Goal: Task Accomplishment & Management: Manage account settings

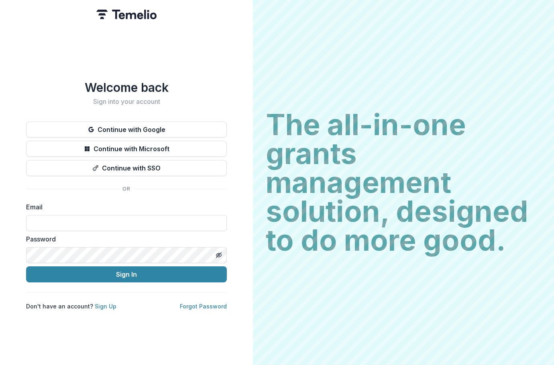
type input "**********"
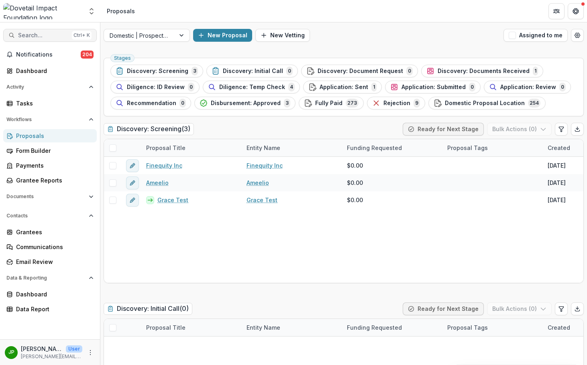
click at [47, 35] on span "Search..." at bounding box center [43, 35] width 51 height 7
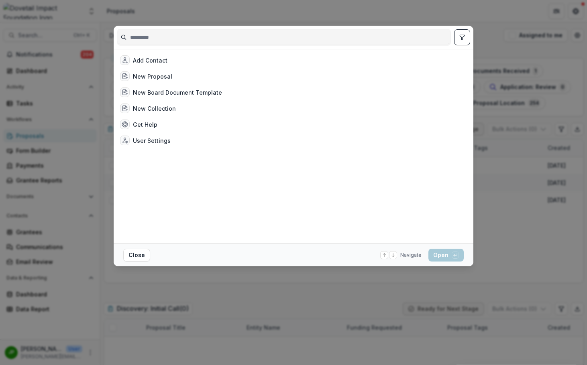
click at [153, 37] on input at bounding box center [283, 37] width 333 height 13
type input "*"
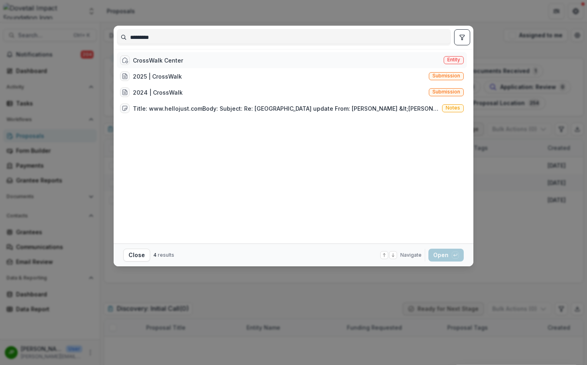
type input "*********"
click at [165, 57] on div "CrossWalk Center" at bounding box center [158, 60] width 50 height 8
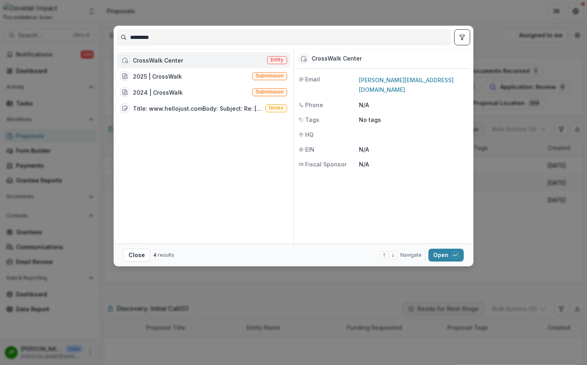
click at [201, 61] on div "CrossWalk Center Entity" at bounding box center [203, 60] width 173 height 16
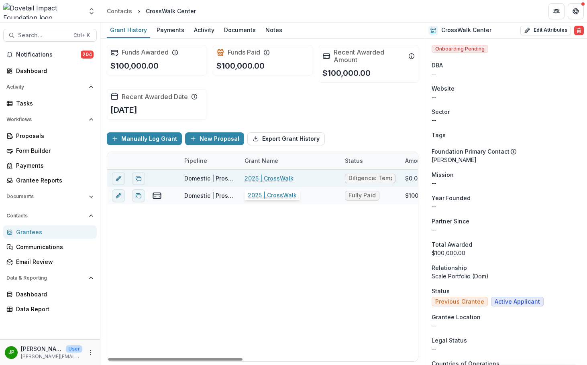
click at [258, 177] on link "2025 | CrossWalk" at bounding box center [268, 178] width 49 height 8
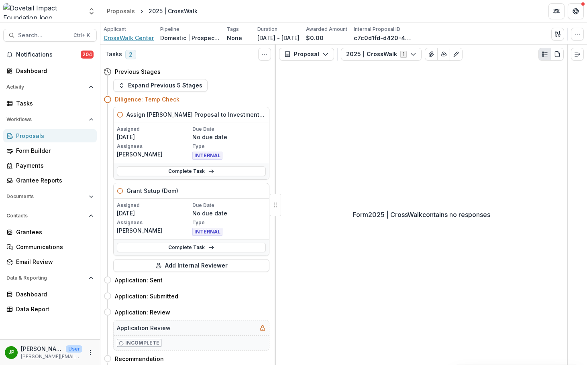
click at [123, 40] on span "CrossWalk Center" at bounding box center [129, 38] width 50 height 8
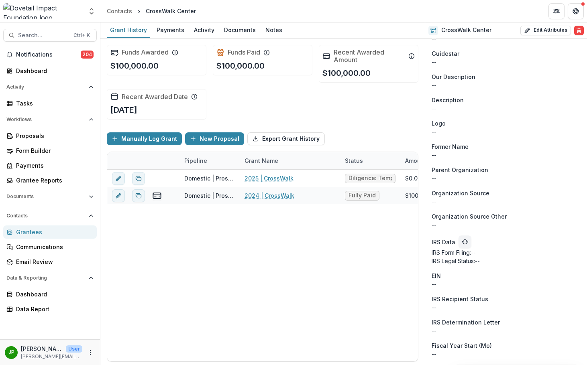
scroll to position [441, 0]
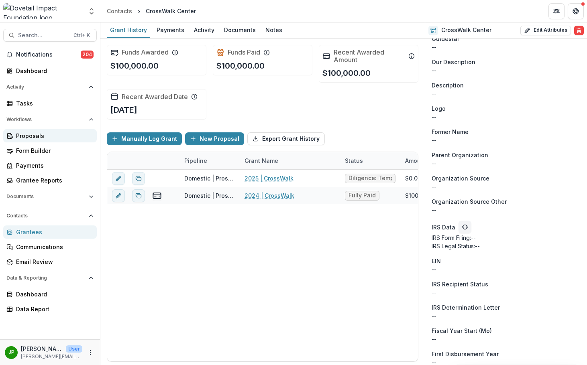
drag, startPoint x: 56, startPoint y: 142, endPoint x: 55, endPoint y: 138, distance: 4.4
click at [55, 143] on div "Proposals Form Builder Payments Grantee Reports" at bounding box center [50, 158] width 100 height 58
click at [55, 137] on div "Proposals" at bounding box center [53, 136] width 74 height 8
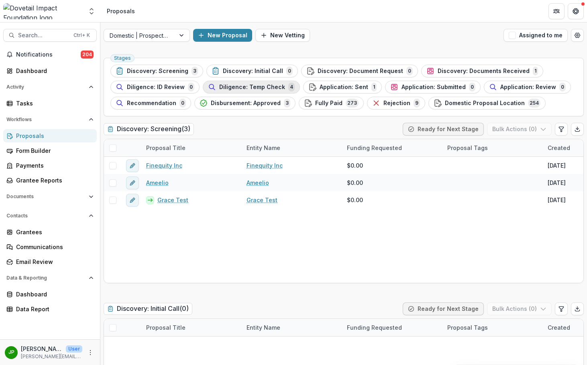
click at [267, 90] on span "Diligence: Temp Check" at bounding box center [252, 87] width 66 height 7
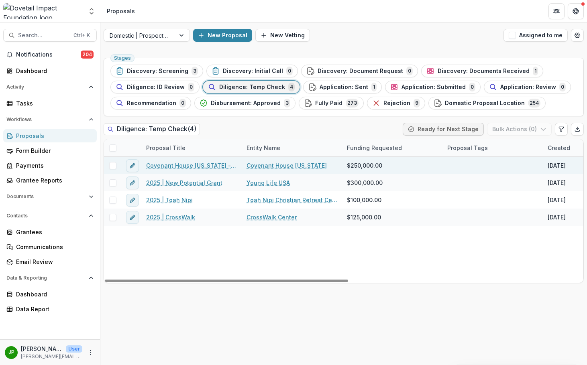
click at [193, 169] on link "Covenant House [US_STATE] - 2025 - Dovetail Impact Foundation Document Request" at bounding box center [191, 165] width 91 height 8
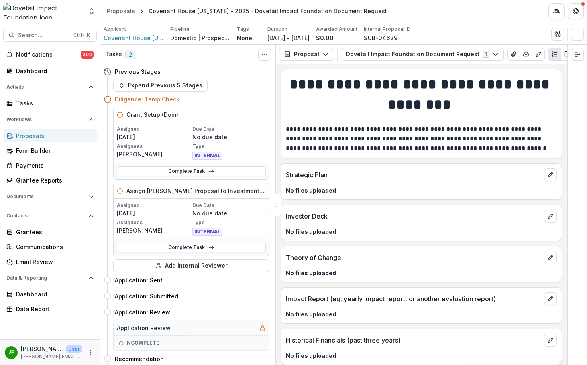
click at [136, 41] on span "Covenant House [US_STATE]" at bounding box center [134, 38] width 60 height 8
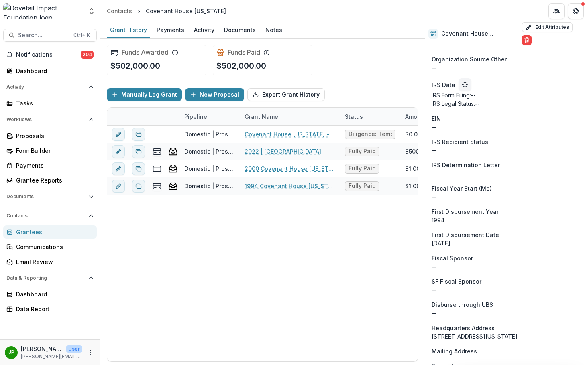
scroll to position [642, 0]
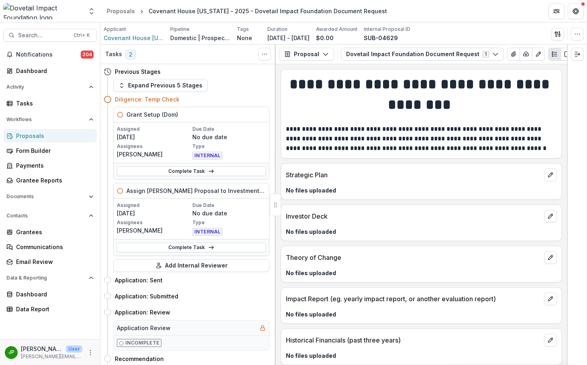
click at [53, 132] on div "Proposals" at bounding box center [53, 136] width 74 height 8
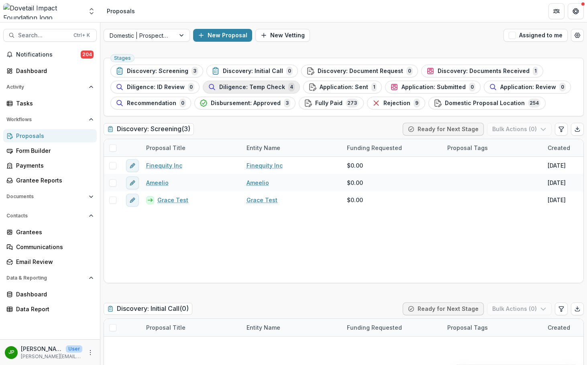
click at [276, 93] on button "Diligence: Temp Check 4" at bounding box center [251, 87] width 97 height 13
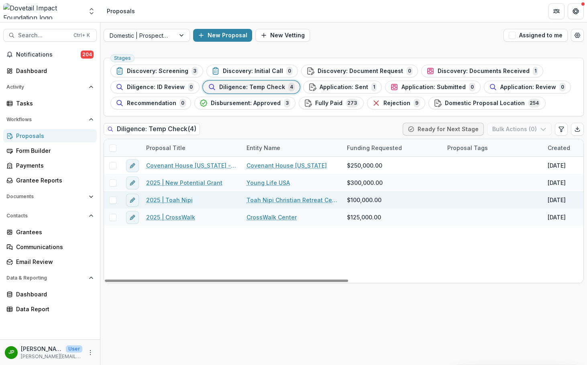
click at [168, 199] on link "2025 | Toah Nipi" at bounding box center [169, 200] width 47 height 8
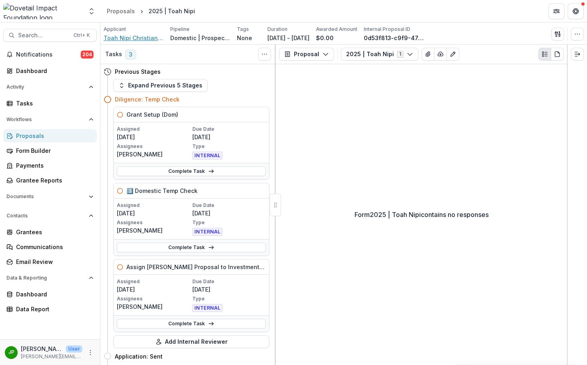
click at [126, 37] on span "Toah Nipi Christian Retreat Center" at bounding box center [134, 38] width 60 height 8
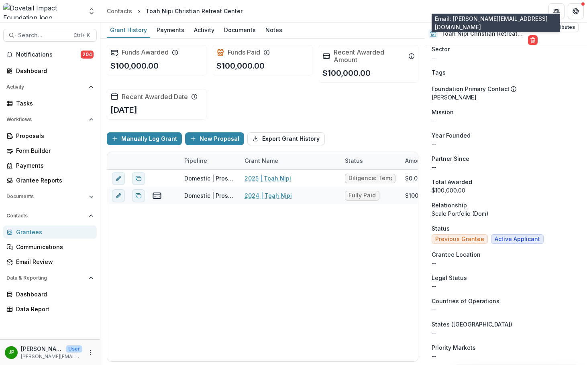
scroll to position [161, 0]
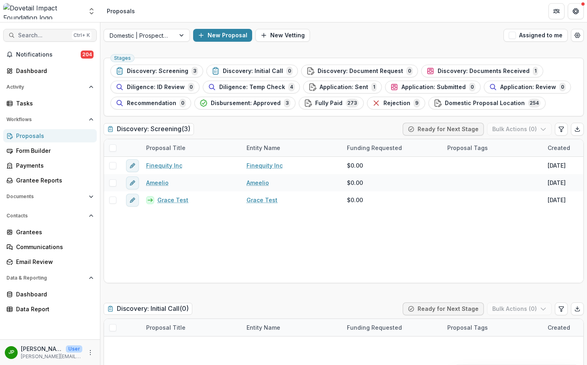
click at [27, 37] on span "Search..." at bounding box center [43, 35] width 51 height 7
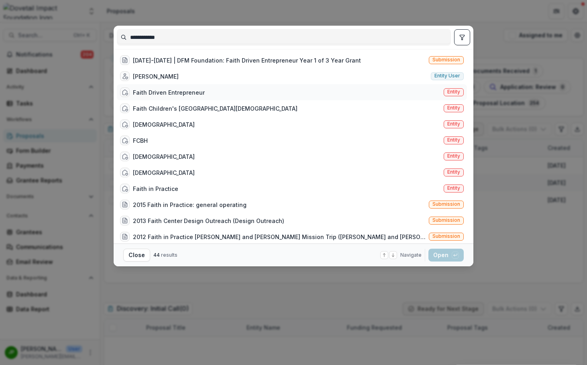
type input "**********"
click at [175, 91] on div "Faith Driven Entrepreneur" at bounding box center [169, 92] width 72 height 8
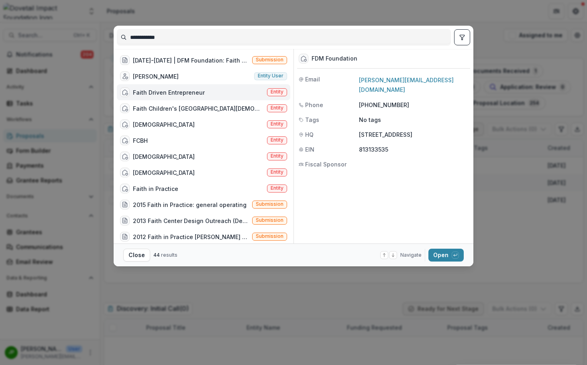
click at [213, 93] on div "Faith Driven Entrepreneur Entity" at bounding box center [203, 92] width 173 height 16
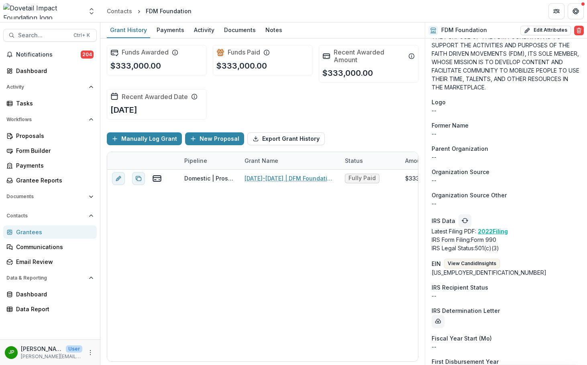
scroll to position [562, 0]
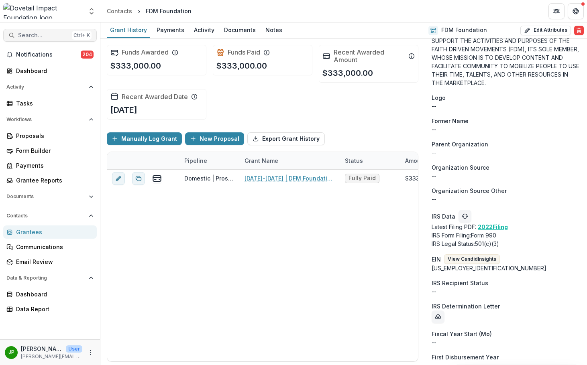
click at [43, 33] on span "Search..." at bounding box center [43, 35] width 51 height 7
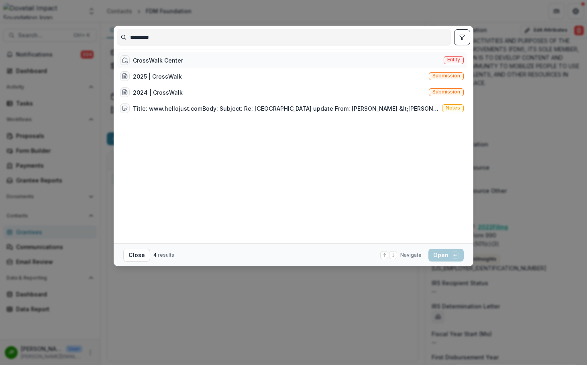
type input "*********"
click at [187, 61] on div "CrossWalk Center Entity" at bounding box center [292, 60] width 350 height 16
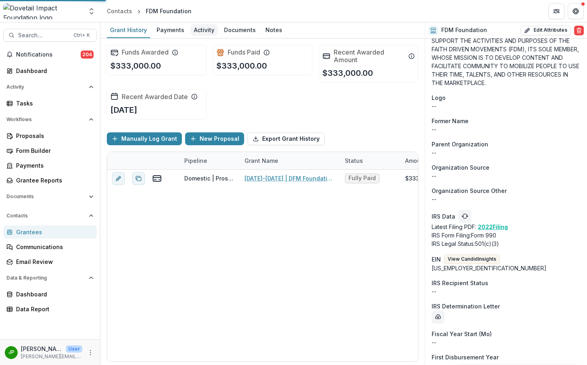
scroll to position [511, 0]
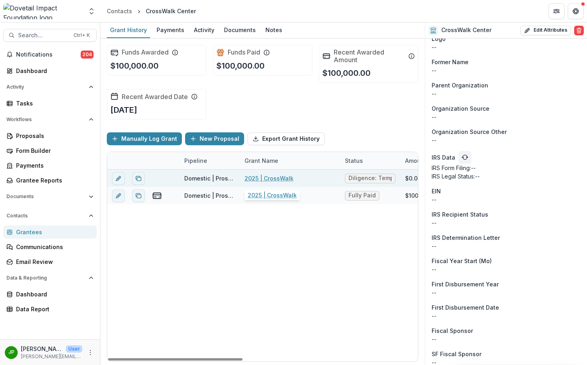
click at [262, 177] on link "2025 | CrossWalk" at bounding box center [268, 178] width 49 height 8
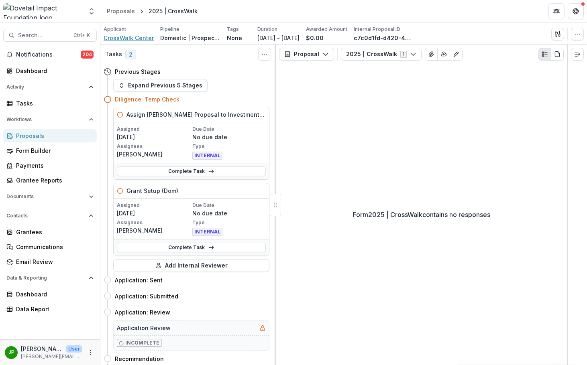
click at [132, 38] on span "CrossWalk Center" at bounding box center [129, 38] width 50 height 8
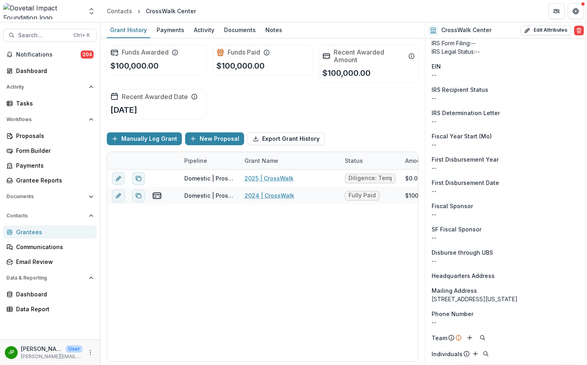
scroll to position [644, 0]
click at [470, 337] on icon "Add" at bounding box center [469, 338] width 6 height 6
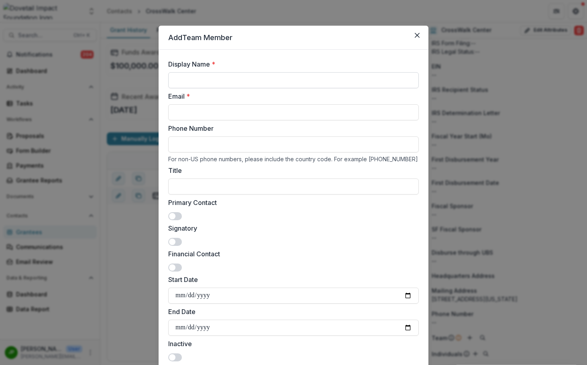
click at [211, 80] on input "Display Name *" at bounding box center [293, 80] width 250 height 16
click at [208, 110] on input "Email *" at bounding box center [293, 112] width 250 height 16
paste input "**********"
type input "**********"
click at [197, 77] on input "Display Name *" at bounding box center [293, 80] width 250 height 16
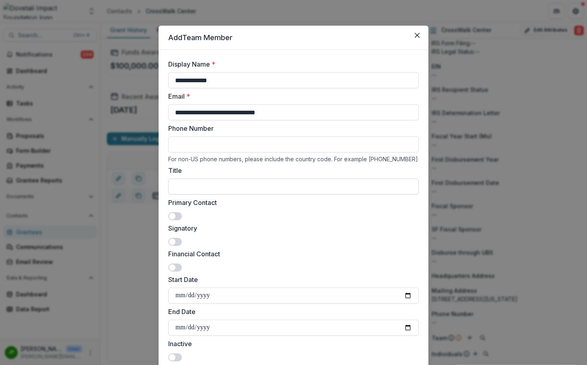
type input "**********"
click at [197, 183] on input "Title" at bounding box center [293, 187] width 250 height 16
type input "**********"
click at [172, 217] on span at bounding box center [172, 216] width 6 height 6
click at [177, 242] on span at bounding box center [175, 242] width 14 height 8
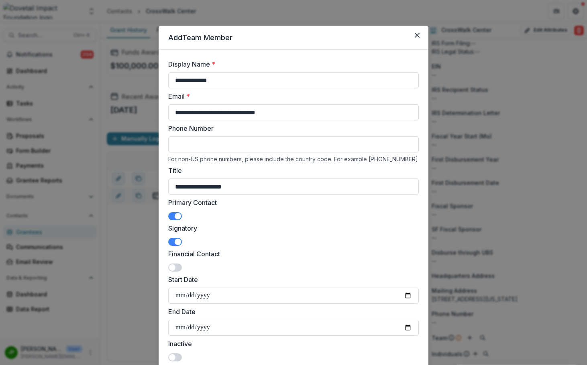
click at [177, 268] on span at bounding box center [175, 268] width 14 height 8
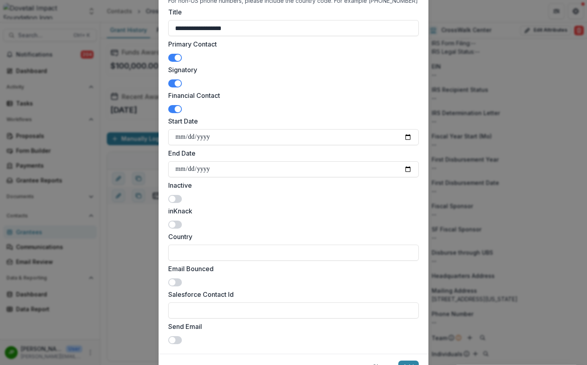
scroll to position [161, 0]
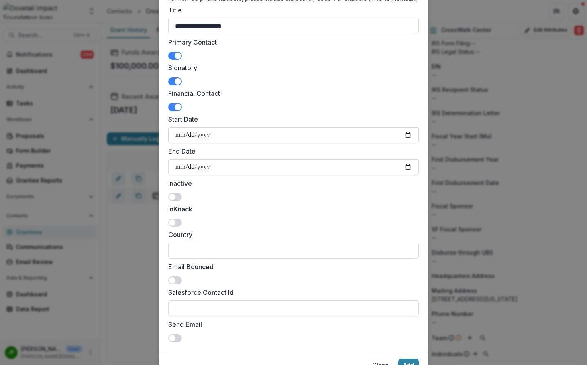
click at [405, 134] on input "Start Date" at bounding box center [293, 135] width 250 height 16
type input "**********"
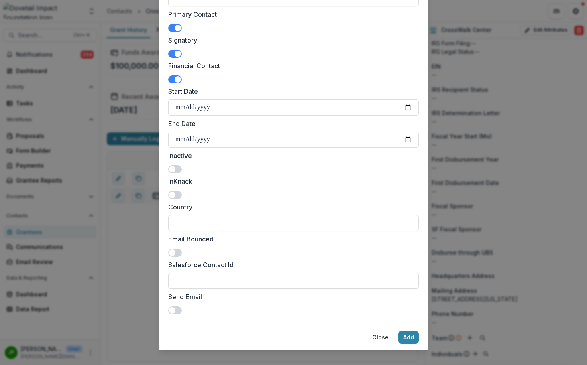
scroll to position [199, 0]
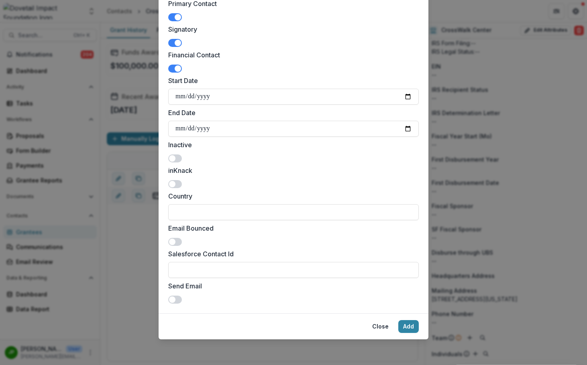
click at [177, 301] on span at bounding box center [175, 300] width 14 height 8
click at [407, 325] on button "Add" at bounding box center [408, 326] width 20 height 13
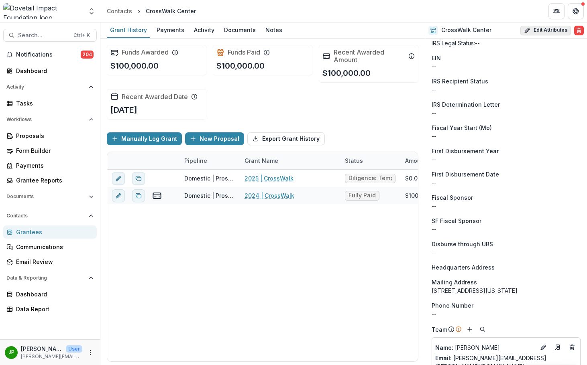
click at [541, 27] on button "Edit Attributes" at bounding box center [545, 31] width 51 height 10
select select
select select "**********"
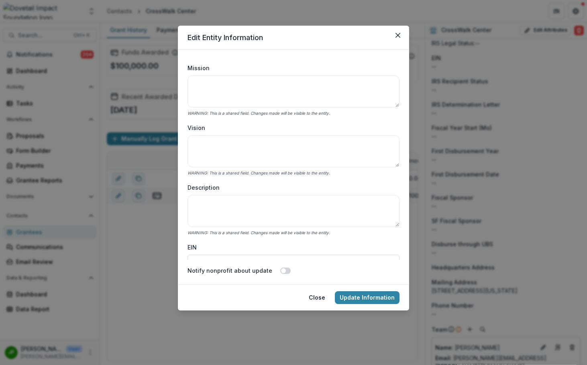
scroll to position [201, 0]
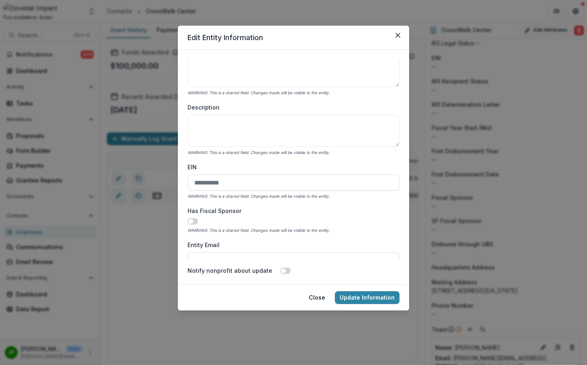
drag, startPoint x: 236, startPoint y: 181, endPoint x: 169, endPoint y: 184, distance: 67.1
click at [169, 184] on div "**********" at bounding box center [293, 182] width 587 height 365
paste input "**********"
type input "**********"
click at [367, 299] on button "Update Information" at bounding box center [367, 297] width 65 height 13
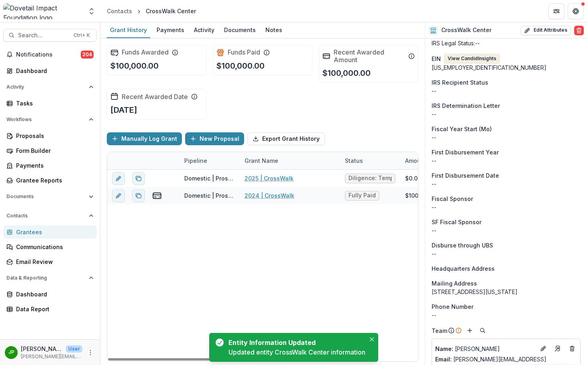
click at [481, 57] on button "View Candid Insights" at bounding box center [472, 59] width 56 height 10
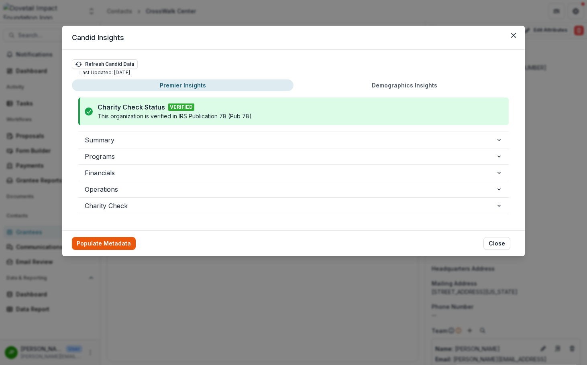
click at [111, 248] on button "Populate Metadata" at bounding box center [104, 243] width 64 height 13
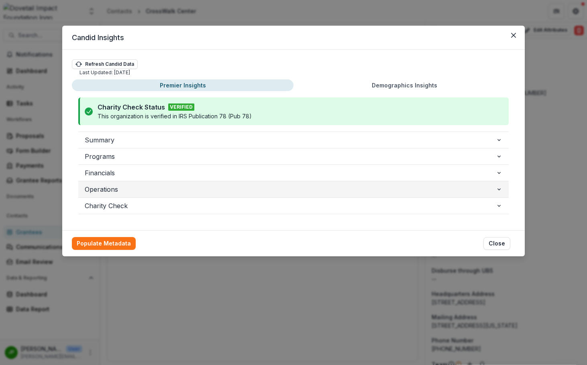
scroll to position [661, 0]
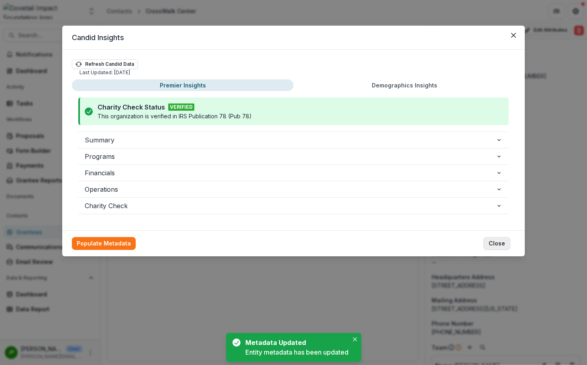
click at [496, 246] on button "Close" at bounding box center [496, 243] width 27 height 13
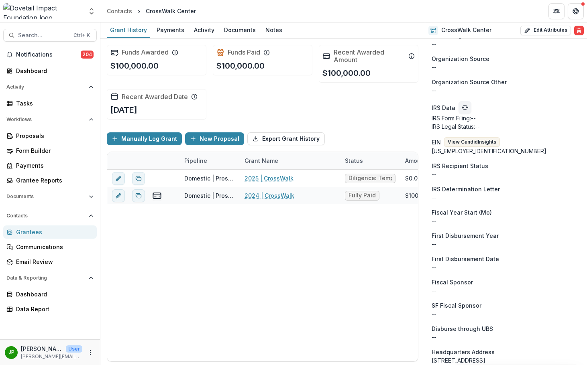
scroll to position [501, 0]
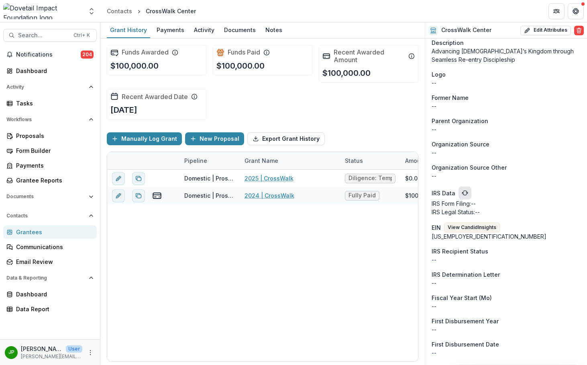
click at [466, 188] on button "refresh" at bounding box center [464, 193] width 13 height 13
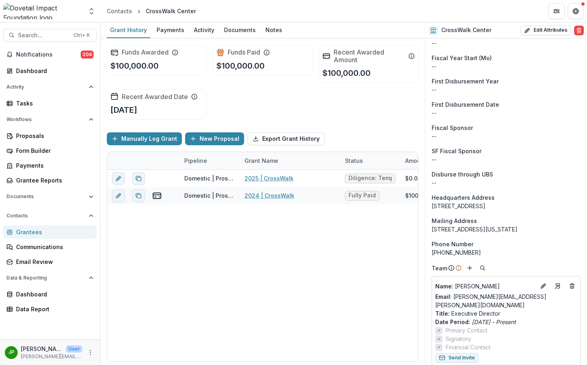
scroll to position [776, 0]
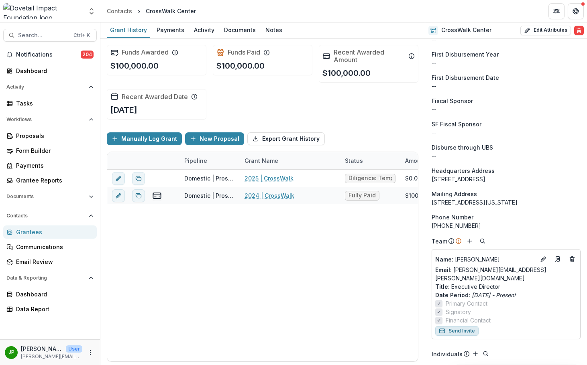
click at [464, 330] on button "Send Invite" at bounding box center [456, 331] width 43 height 10
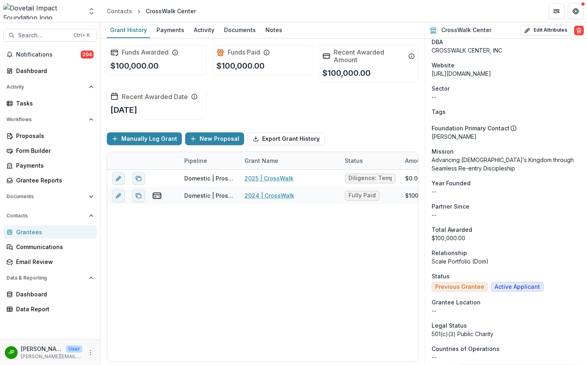
scroll to position [0, 0]
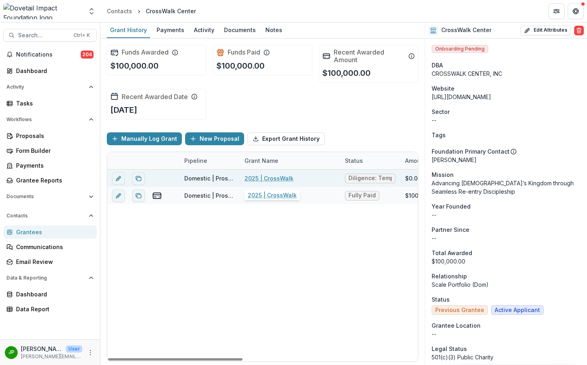
click at [274, 176] on link "2025 | CrossWalk" at bounding box center [268, 178] width 49 height 8
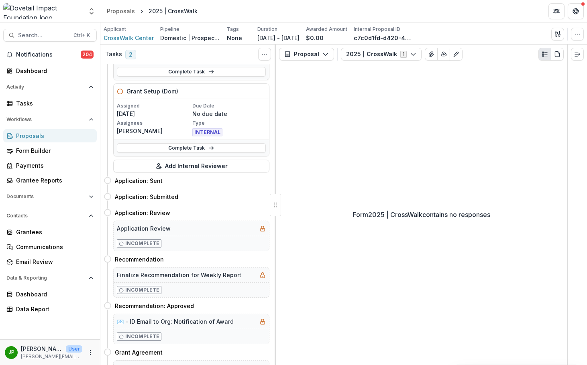
scroll to position [40, 0]
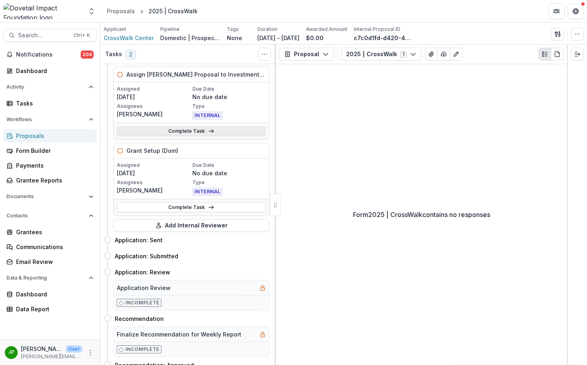
click at [208, 130] on icon at bounding box center [211, 131] width 6 height 6
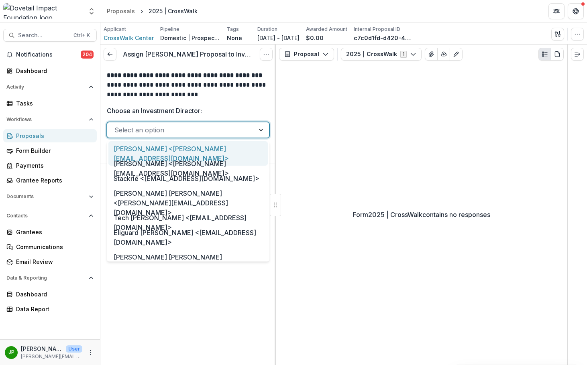
click at [169, 128] on div at bounding box center [180, 129] width 133 height 11
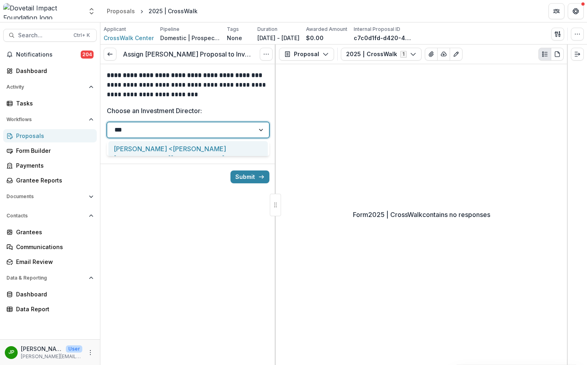
type input "****"
click at [185, 146] on div "[PERSON_NAME] <[PERSON_NAME][EMAIL_ADDRESS][DOMAIN_NAME]>" at bounding box center [187, 153] width 159 height 24
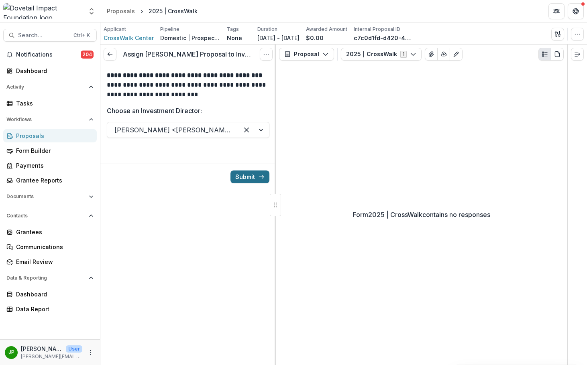
click at [251, 177] on button "Submit" at bounding box center [249, 177] width 39 height 13
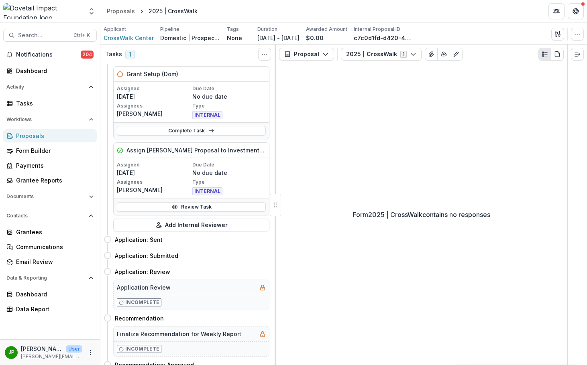
scroll to position [40, 0]
click at [220, 221] on button "Add Internal Reviewer" at bounding box center [191, 225] width 156 height 13
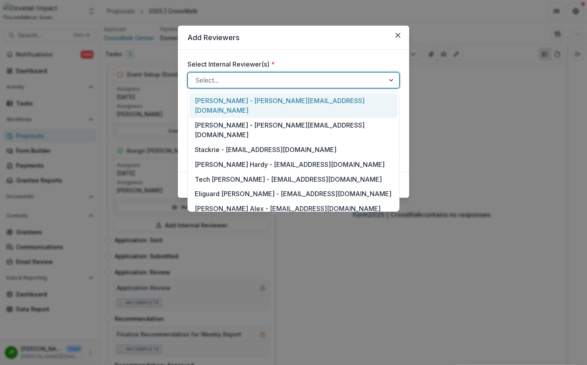
click at [250, 80] on div at bounding box center [286, 80] width 182 height 11
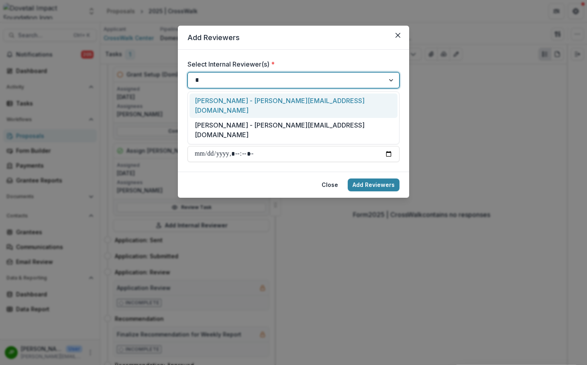
type input "***"
click at [275, 103] on div "[PERSON_NAME] - [PERSON_NAME][EMAIL_ADDRESS][DOMAIN_NAME]" at bounding box center [293, 105] width 208 height 24
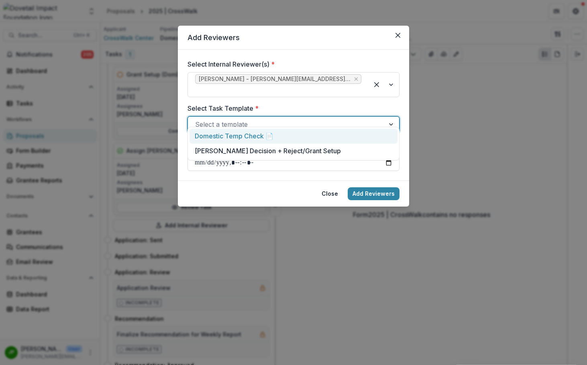
click at [335, 119] on div at bounding box center [286, 124] width 182 height 11
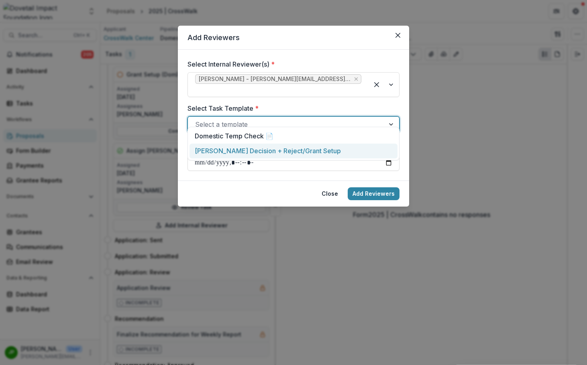
click at [297, 151] on div "[PERSON_NAME] Decision + Reject/Grant Setup" at bounding box center [293, 151] width 208 height 15
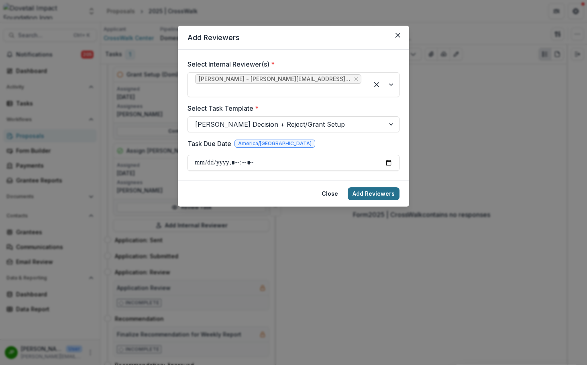
click at [372, 187] on button "Add Reviewers" at bounding box center [373, 193] width 52 height 13
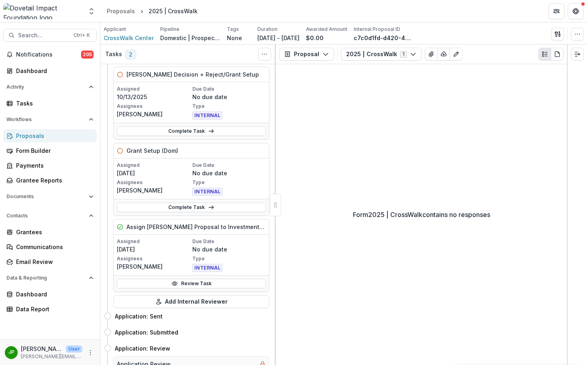
click at [179, 40] on p "Domestic | Prospects Pipeline" at bounding box center [190, 38] width 60 height 8
click at [553, 34] on icon "button" at bounding box center [557, 34] width 6 height 6
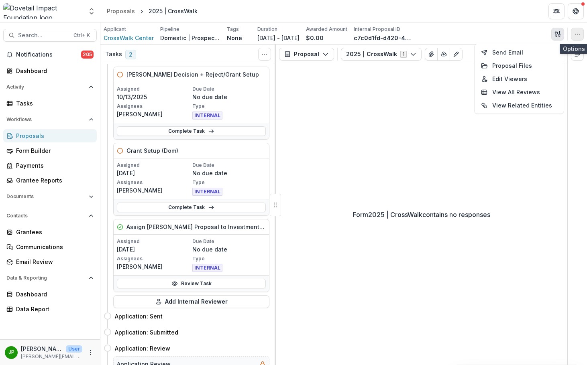
click at [553, 35] on button "button" at bounding box center [577, 34] width 13 height 13
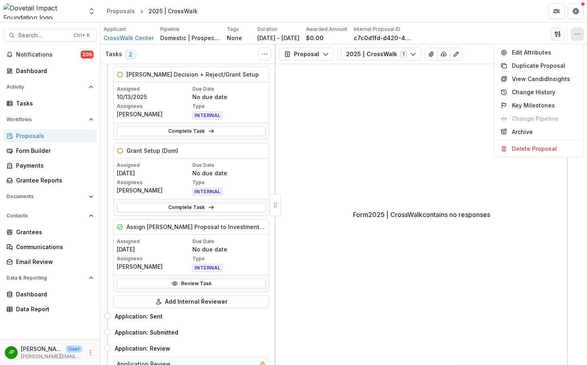
click at [195, 37] on p "Domestic | Prospects Pipeline" at bounding box center [190, 38] width 60 height 8
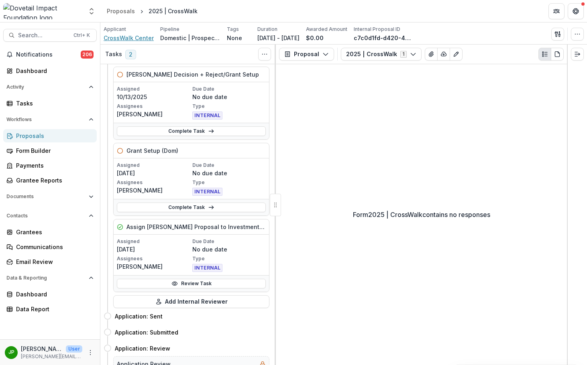
click at [130, 42] on div "Applicant CrossWalk Center Pipeline Domestic | Prospects Pipeline Tags None All…" at bounding box center [343, 33] width 486 height 22
click at [131, 40] on span "CrossWalk Center" at bounding box center [129, 38] width 50 height 8
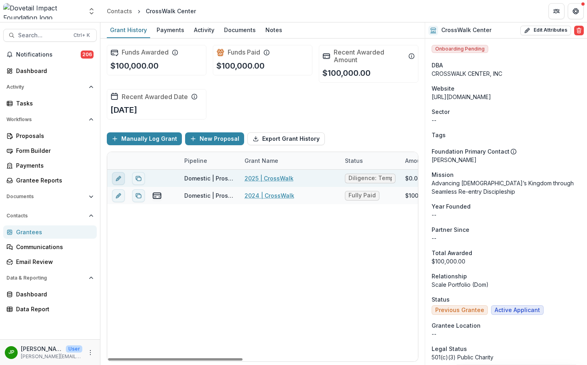
click at [119, 181] on icon "edit" at bounding box center [118, 178] width 6 height 6
type input "********"
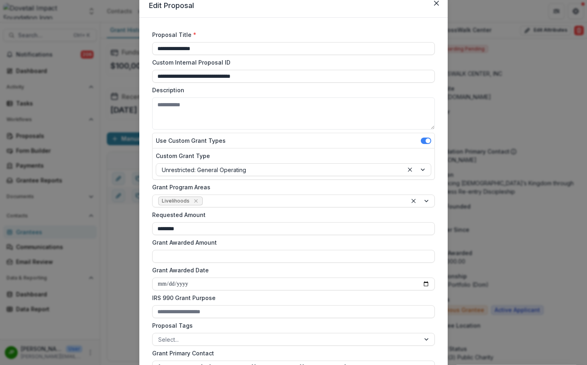
scroll to position [120, 0]
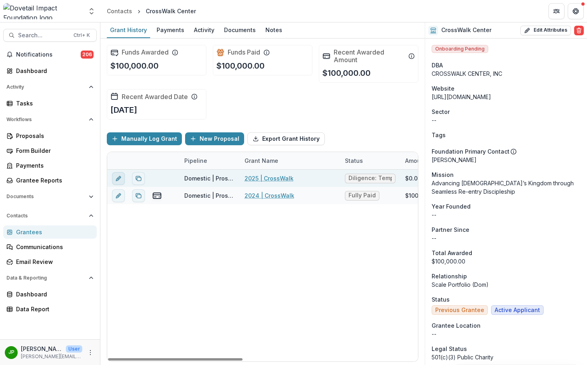
click at [117, 175] on icon "edit" at bounding box center [118, 178] width 6 height 6
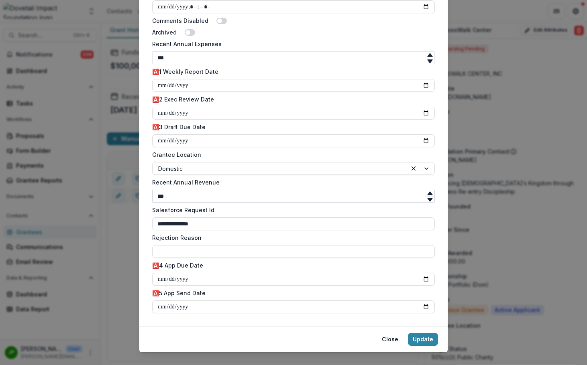
scroll to position [488, 0]
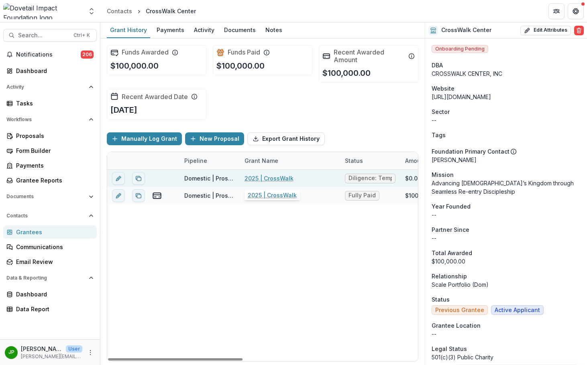
click at [272, 177] on link "2025 | CrossWalk" at bounding box center [268, 178] width 49 height 8
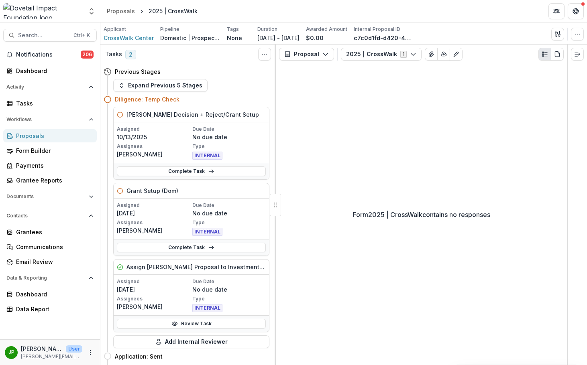
click at [193, 39] on p "Domestic | Prospects Pipeline" at bounding box center [190, 38] width 60 height 8
click at [553, 32] on polygon "button" at bounding box center [559, 31] width 1 height 1
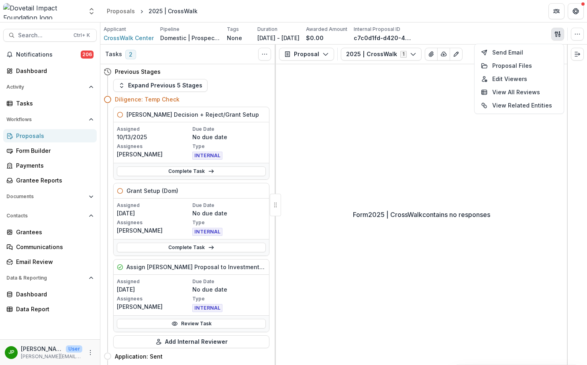
click at [553, 31] on div "Applicant CrossWalk Center Pipeline Domestic | Prospects Pipeline Tags None All…" at bounding box center [343, 33] width 486 height 22
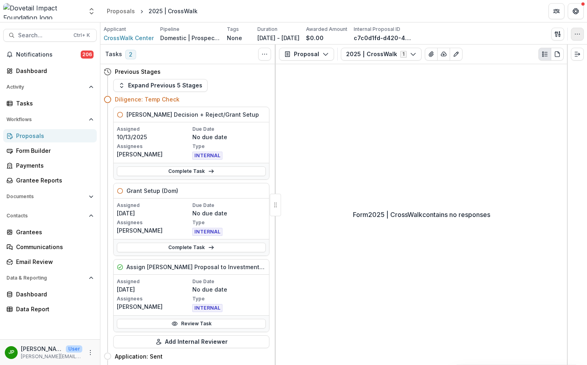
click at [553, 32] on icon "button" at bounding box center [577, 34] width 6 height 6
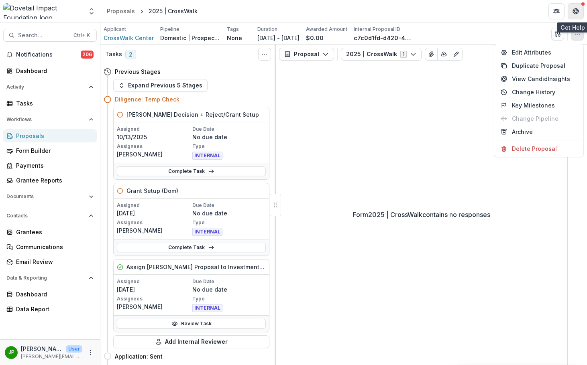
click at [553, 6] on button "Get Help" at bounding box center [575, 11] width 16 height 16
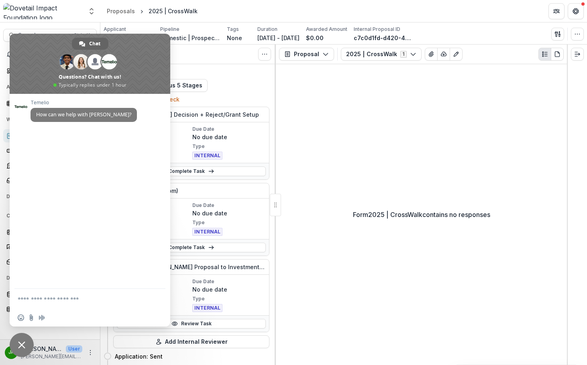
click at [26, 343] on span "Close chat" at bounding box center [22, 345] width 24 height 24
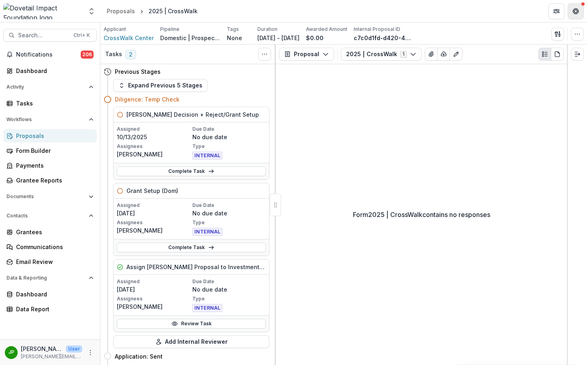
click at [553, 6] on button "Get Help" at bounding box center [575, 11] width 16 height 16
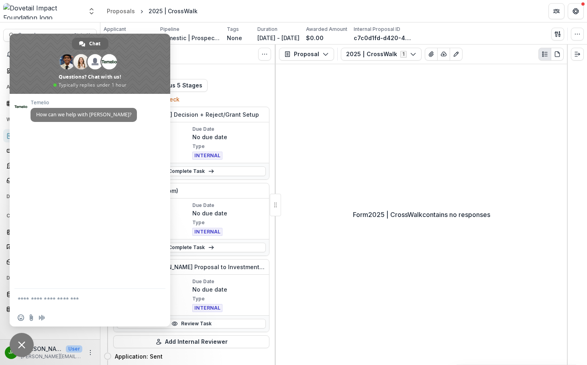
click at [22, 336] on span "Close chat" at bounding box center [22, 345] width 24 height 24
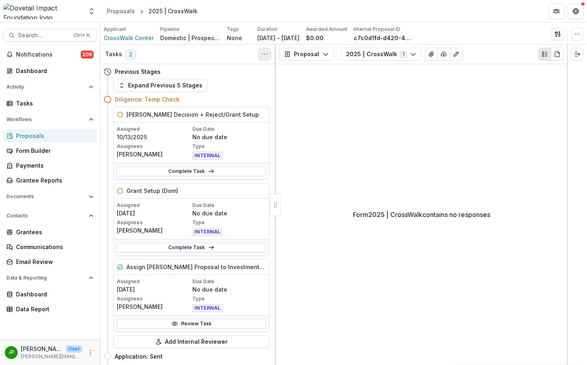
click at [261, 53] on button "Toggle View Cancelled Tasks" at bounding box center [264, 54] width 13 height 13
click at [323, 58] on button "Proposal" at bounding box center [306, 54] width 55 height 13
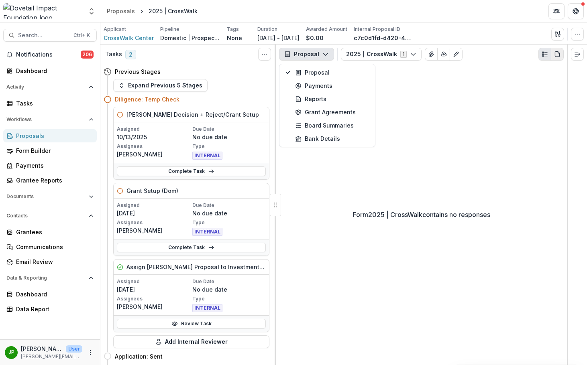
click at [553, 53] on icon "PDF view" at bounding box center [557, 54] width 4 height 5
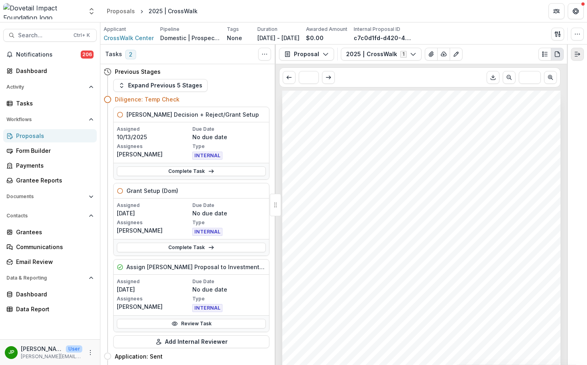
click at [553, 53] on icon "Expand right" at bounding box center [577, 54] width 6 height 6
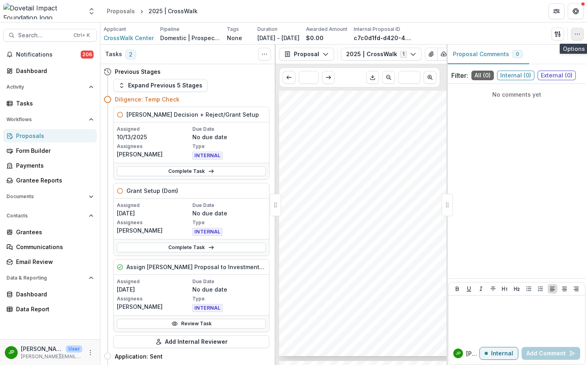
click at [553, 34] on icon "button" at bounding box center [577, 34] width 6 height 6
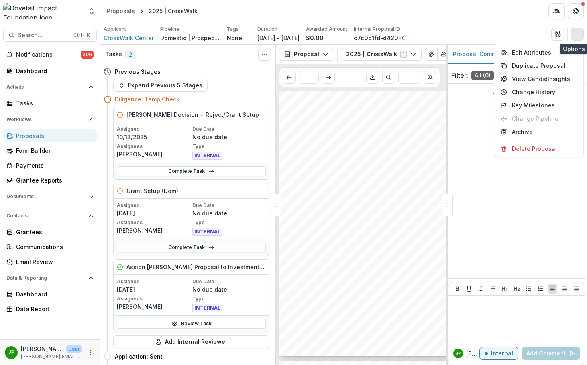
click at [553, 37] on icon "button" at bounding box center [577, 34] width 6 height 6
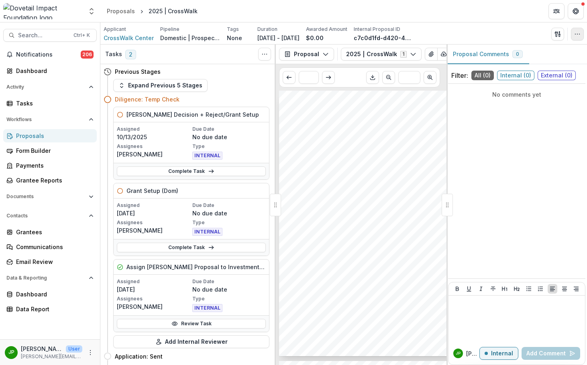
click at [553, 37] on icon "button" at bounding box center [577, 34] width 6 height 6
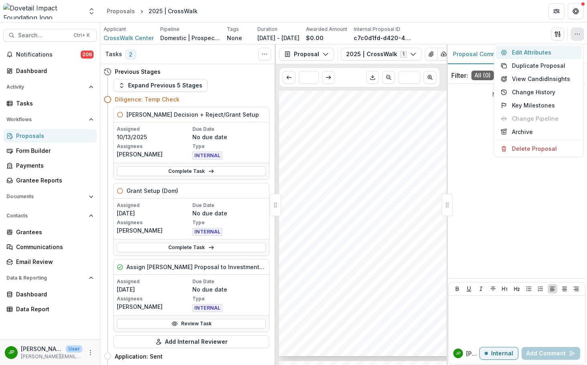
click at [536, 51] on button "Edit Attributes" at bounding box center [539, 52] width 86 height 13
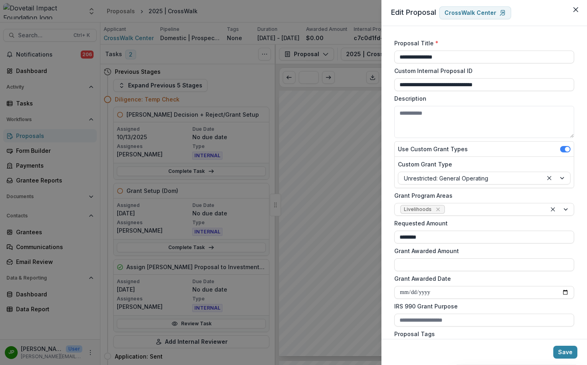
click at [140, 55] on div "**********" at bounding box center [293, 182] width 587 height 365
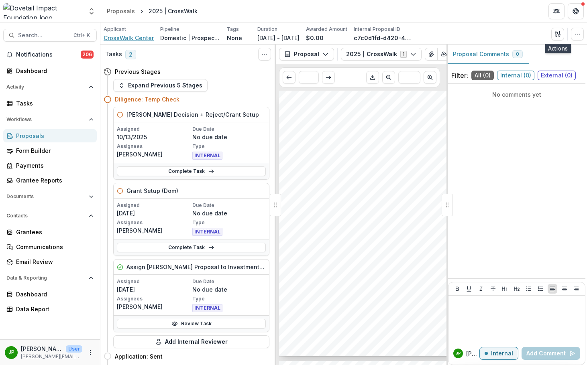
click at [136, 36] on span "CrossWalk Center" at bounding box center [129, 38] width 50 height 8
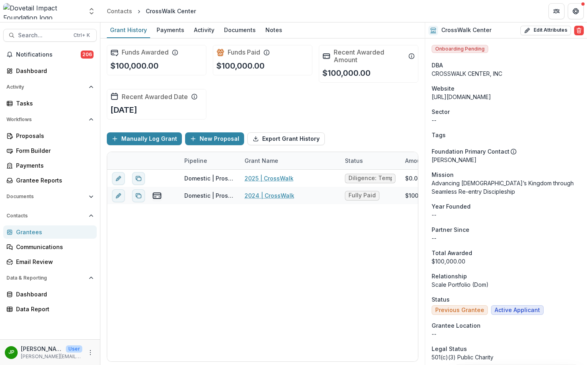
drag, startPoint x: 128, startPoint y: 162, endPoint x: 121, endPoint y: 173, distance: 13.1
click at [121, 173] on button "edit" at bounding box center [118, 178] width 13 height 13
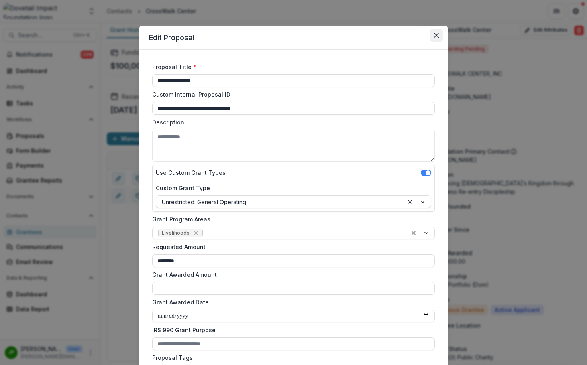
click at [436, 35] on icon "Close" at bounding box center [436, 35] width 5 height 5
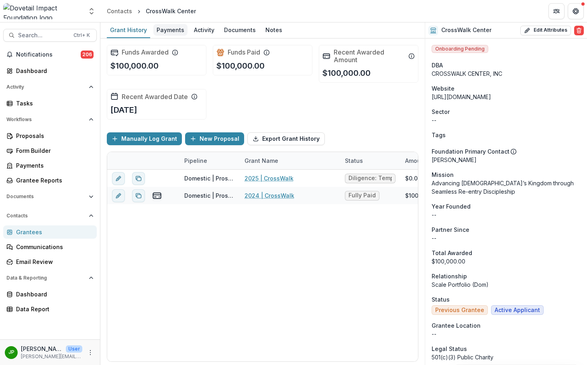
click at [163, 35] on div "Payments" at bounding box center [170, 30] width 34 height 12
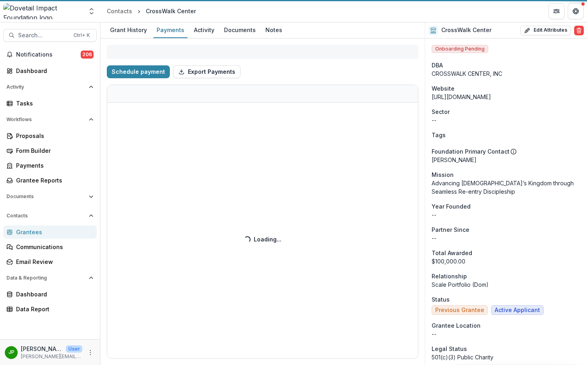
select select "**********"
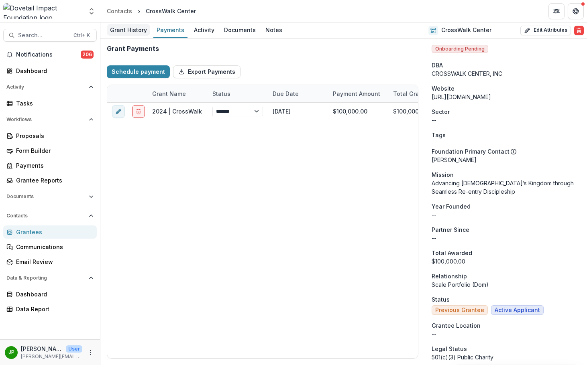
click at [128, 32] on div "Grant History" at bounding box center [128, 30] width 43 height 12
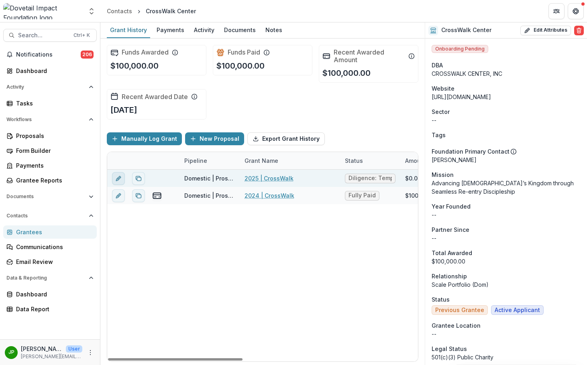
click at [118, 181] on icon "edit" at bounding box center [118, 178] width 6 height 6
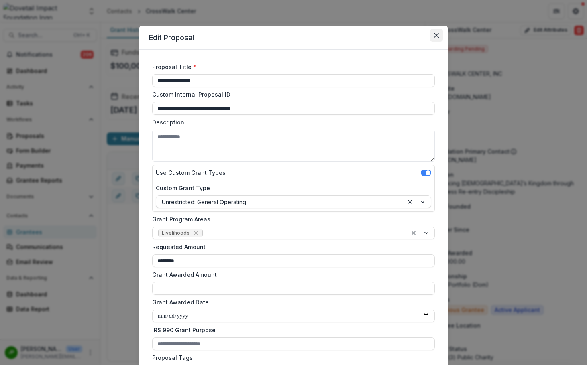
click at [434, 37] on icon "Close" at bounding box center [436, 35] width 5 height 5
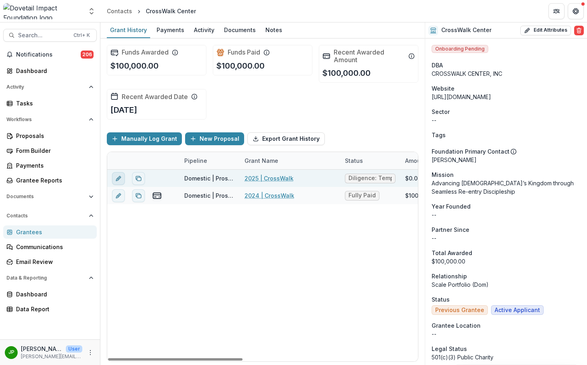
click at [120, 177] on icon "edit" at bounding box center [120, 177] width 2 height 2
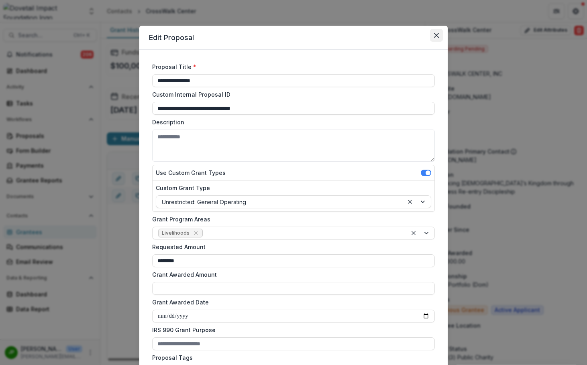
click at [437, 30] on button "Close" at bounding box center [436, 35] width 13 height 13
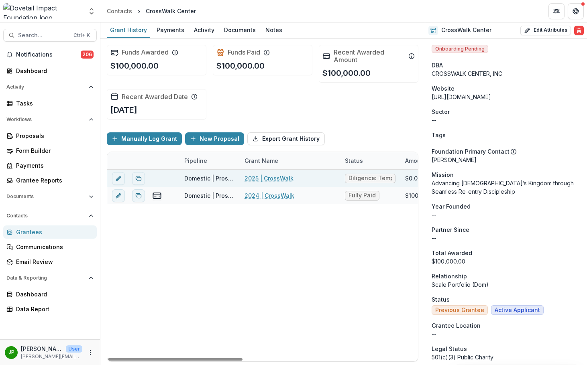
click at [263, 176] on link "2025 | CrossWalk" at bounding box center [268, 178] width 49 height 8
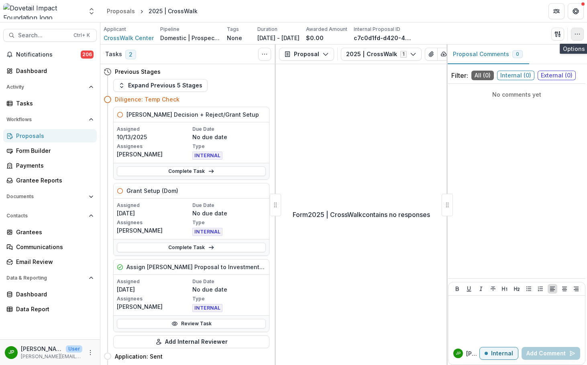
click at [553, 33] on icon "button" at bounding box center [577, 34] width 6 height 6
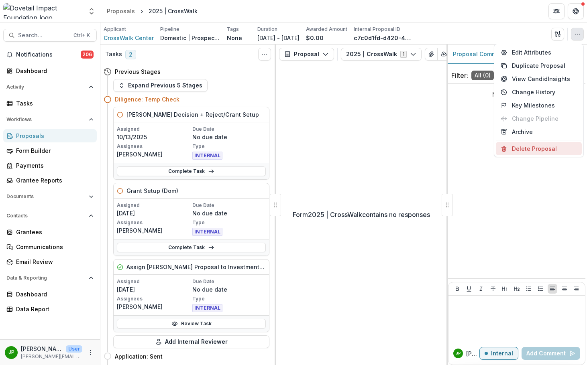
click at [544, 148] on button "Delete Proposal" at bounding box center [539, 148] width 86 height 13
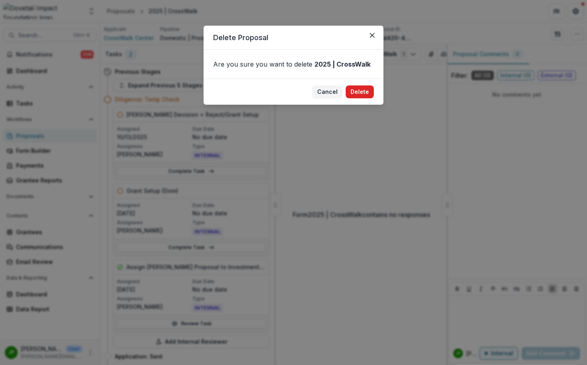
click at [371, 92] on button "Delete" at bounding box center [359, 91] width 28 height 13
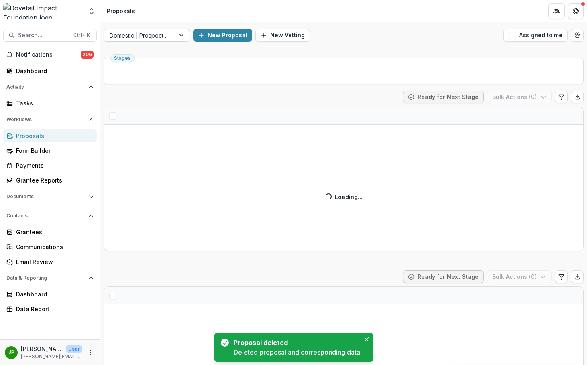
click at [169, 36] on div "Domestic | Prospects Pipeline" at bounding box center [139, 36] width 71 height 12
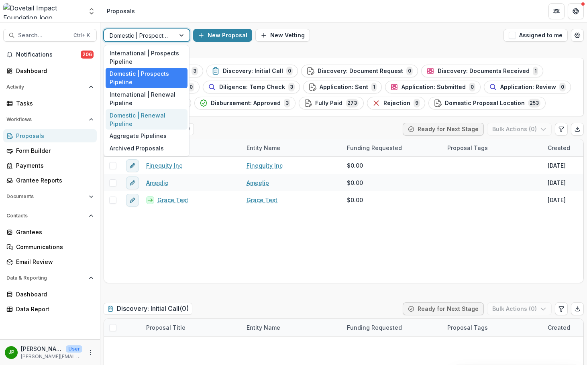
click at [160, 120] on div "Domestic | Renewal Pipeline" at bounding box center [147, 119] width 82 height 21
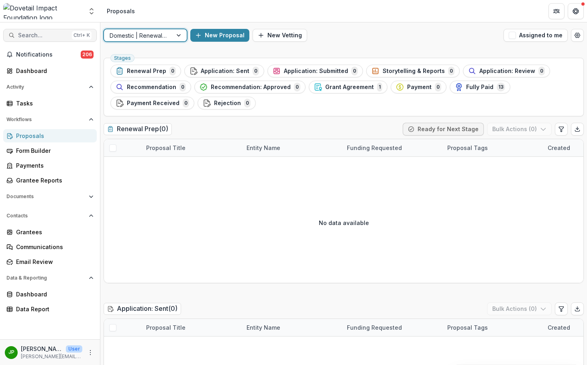
click at [39, 33] on span "Search..." at bounding box center [43, 35] width 51 height 7
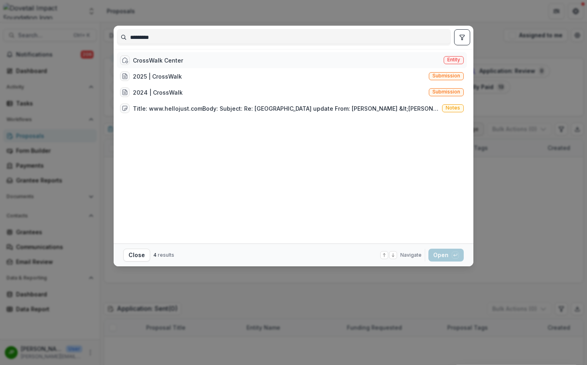
type input "*********"
click at [143, 63] on div "CrossWalk Center" at bounding box center [158, 60] width 50 height 8
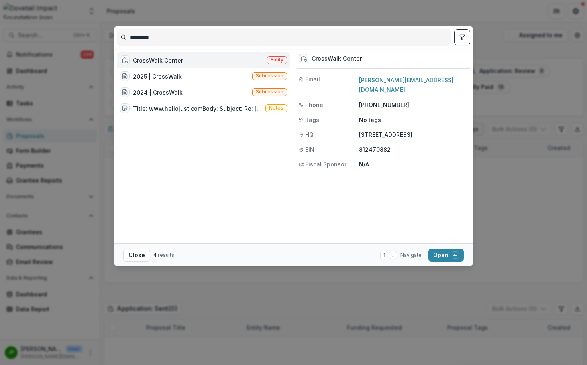
click at [148, 61] on div "CrossWalk Center" at bounding box center [158, 60] width 50 height 8
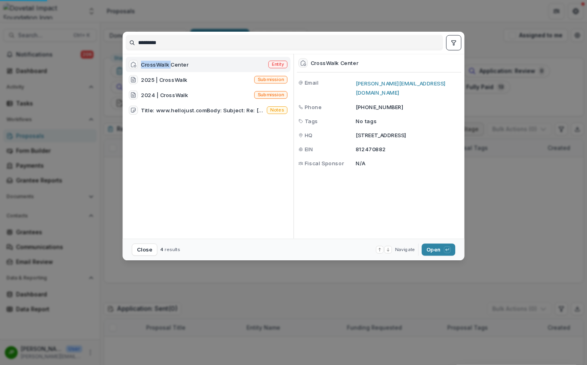
click at [148, 61] on div "CrossWalk Center" at bounding box center [165, 65] width 48 height 8
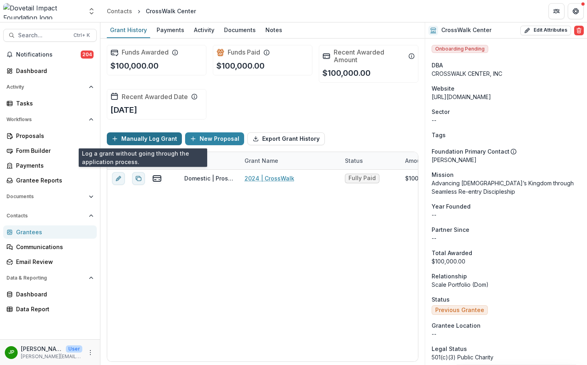
click at [117, 140] on icon "button" at bounding box center [115, 139] width 6 height 6
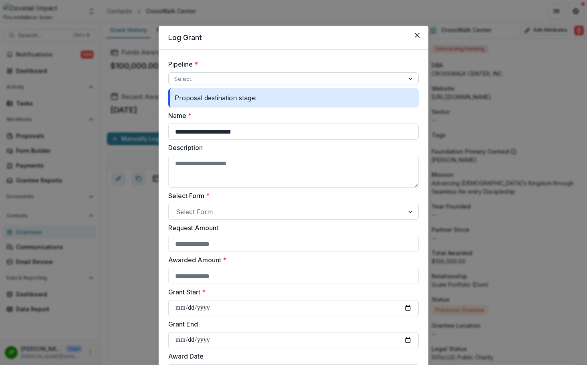
click at [210, 81] on div at bounding box center [286, 79] width 224 height 10
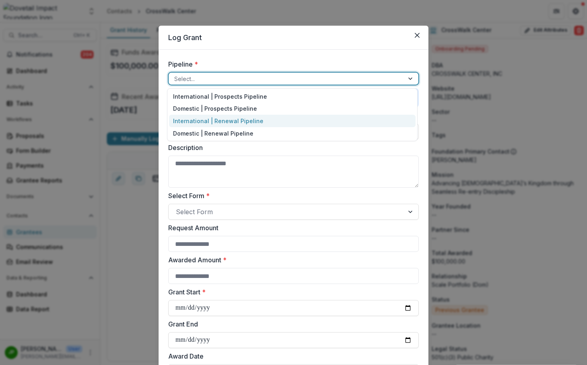
click at [229, 121] on div "International | Renewal Pipeline" at bounding box center [292, 121] width 246 height 12
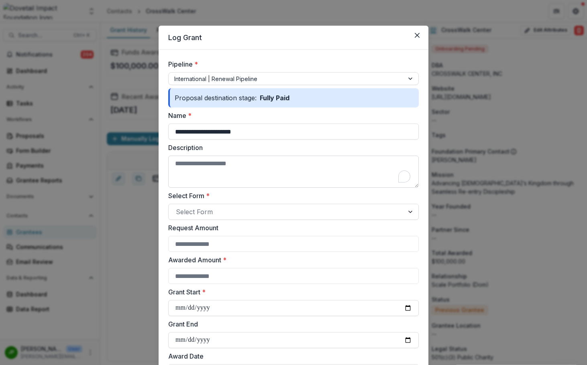
click at [209, 171] on textarea "Description" at bounding box center [293, 172] width 250 height 32
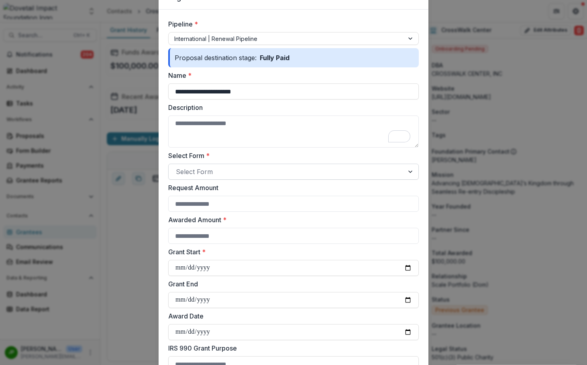
click at [213, 177] on div at bounding box center [286, 171] width 221 height 11
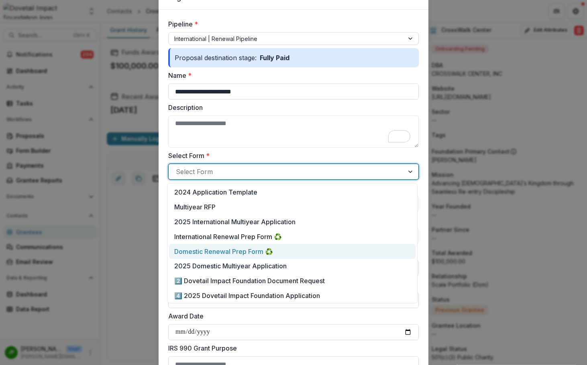
click at [248, 253] on p "Domestic Renewal Prep Form ♻️" at bounding box center [223, 252] width 99 height 10
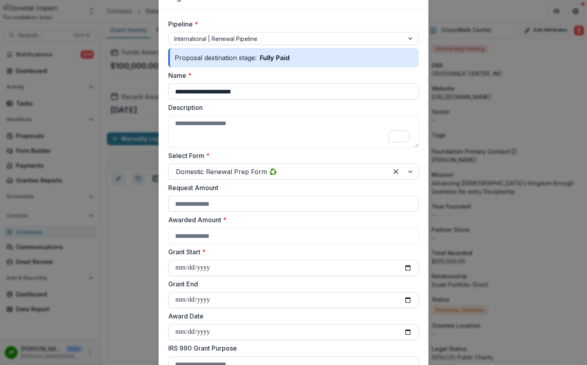
click at [239, 205] on input "Request Amount" at bounding box center [293, 204] width 250 height 16
type input "******"
type input "*****"
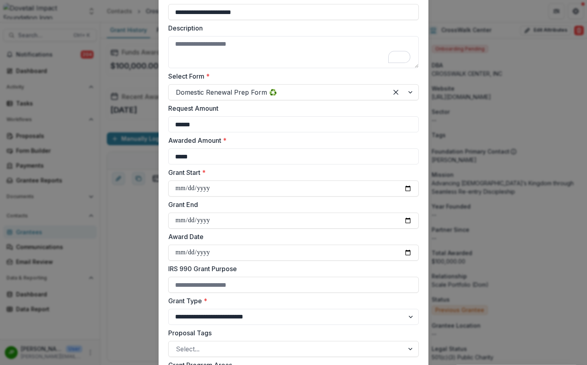
scroll to position [120, 0]
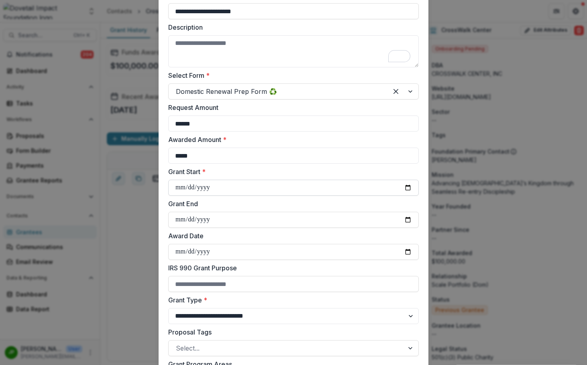
click at [404, 186] on input "Grant Start *" at bounding box center [293, 188] width 250 height 16
type input "**********"
click at [407, 217] on input "Grant End" at bounding box center [293, 220] width 250 height 16
click at [197, 221] on input "**********" at bounding box center [293, 220] width 250 height 16
click at [211, 217] on input "**********" at bounding box center [293, 220] width 250 height 16
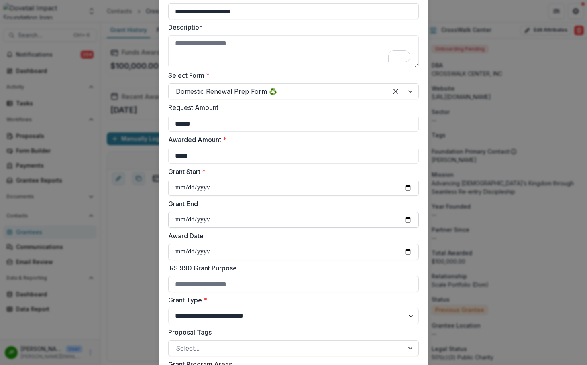
click at [213, 223] on input "**********" at bounding box center [293, 220] width 250 height 16
click at [211, 222] on input "**********" at bounding box center [293, 220] width 250 height 16
type input "**********"
click at [182, 252] on input "Award Date" at bounding box center [293, 252] width 250 height 16
click at [407, 251] on input "Award Date" at bounding box center [293, 252] width 250 height 16
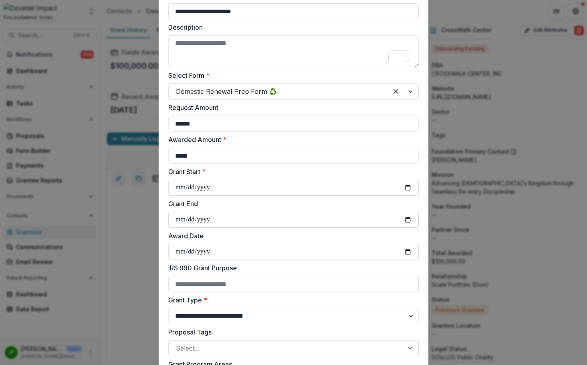
type input "**********"
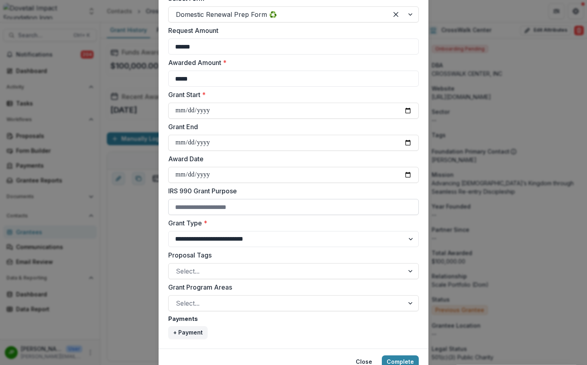
scroll to position [201, 0]
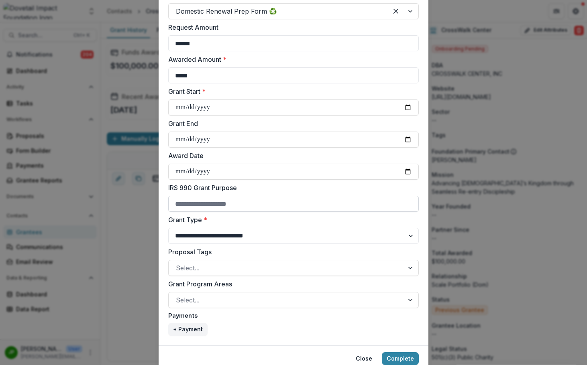
click at [223, 202] on input "IRS 990 Grant Purpose" at bounding box center [293, 204] width 250 height 16
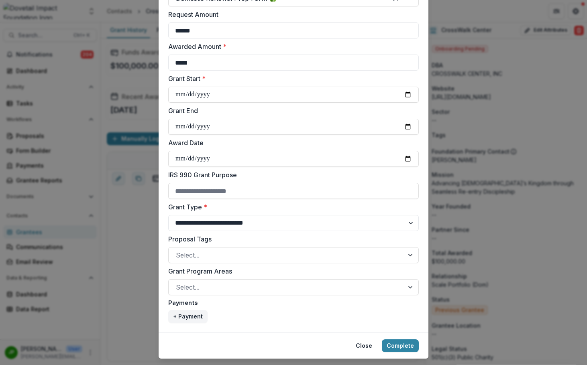
scroll to position [233, 0]
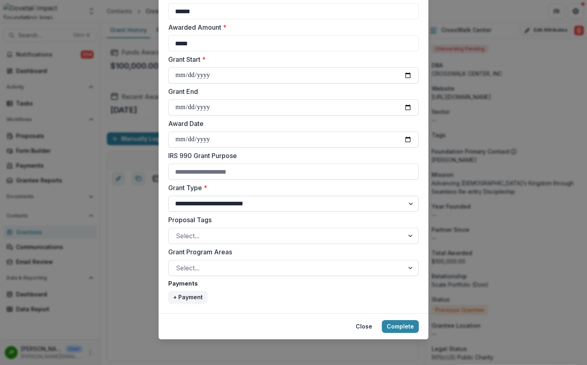
click at [239, 207] on select "**********" at bounding box center [293, 204] width 250 height 16
select select "**********"
click at [168, 196] on select "**********" at bounding box center [293, 204] width 250 height 16
click at [251, 238] on div at bounding box center [286, 235] width 221 height 11
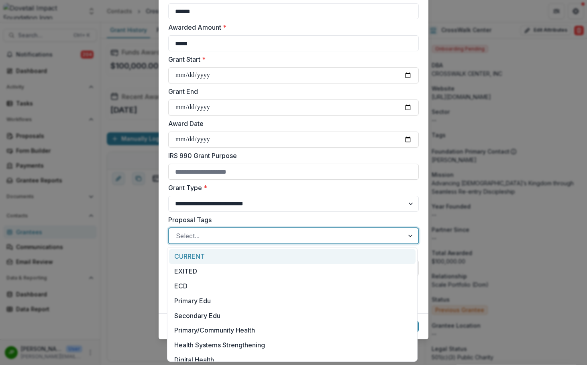
click at [237, 254] on div "CURRENT" at bounding box center [292, 256] width 246 height 15
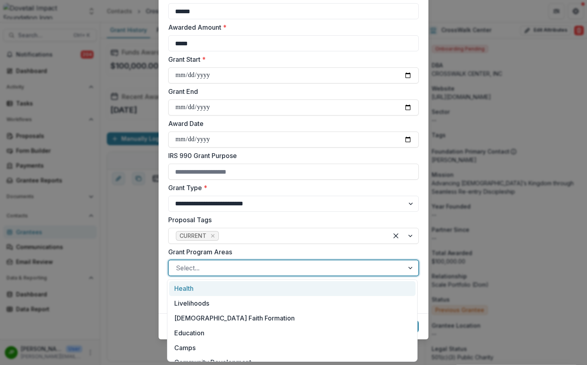
click at [240, 266] on div at bounding box center [286, 267] width 221 height 11
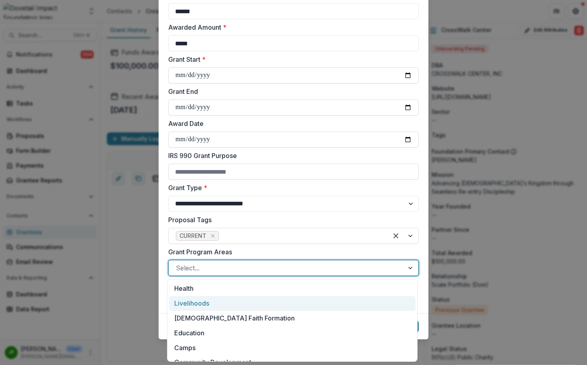
click at [231, 305] on div "Livelihoods" at bounding box center [292, 303] width 246 height 15
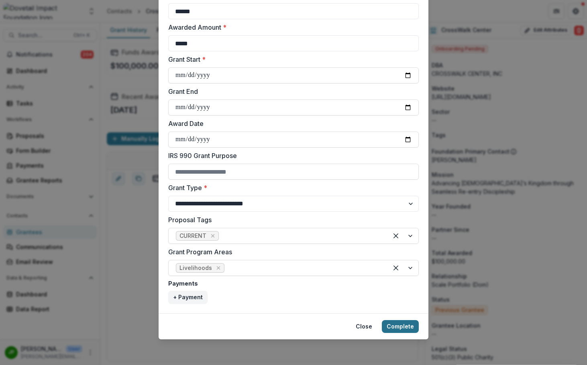
click at [402, 327] on button "Complete" at bounding box center [400, 326] width 37 height 13
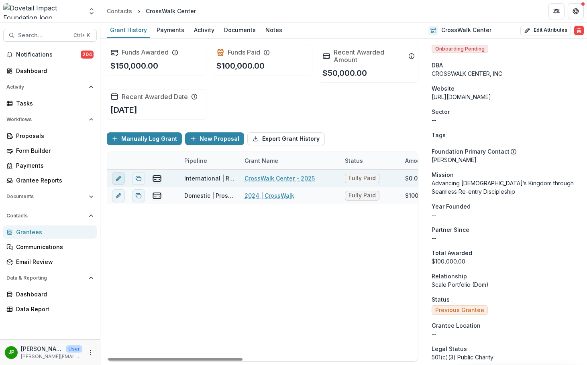
click at [115, 180] on icon "edit" at bounding box center [118, 178] width 6 height 6
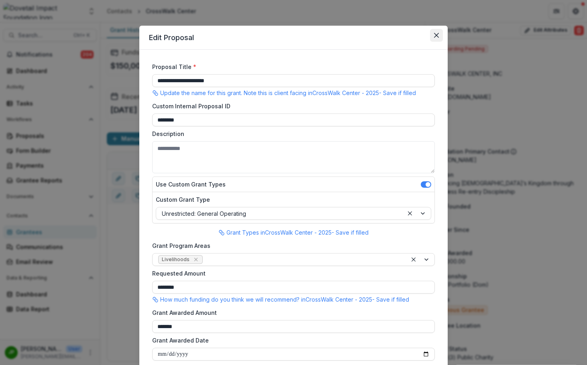
click at [436, 37] on icon "Close" at bounding box center [436, 35] width 5 height 5
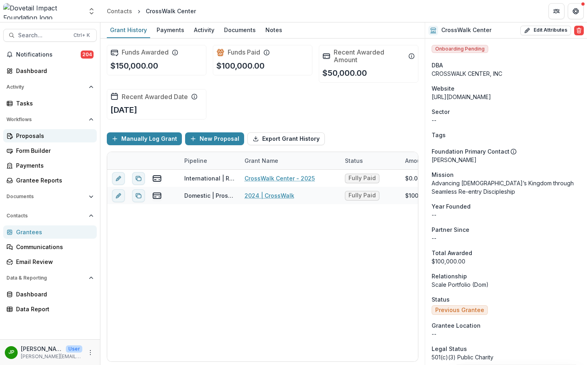
click at [44, 140] on link "Proposals" at bounding box center [49, 135] width 93 height 13
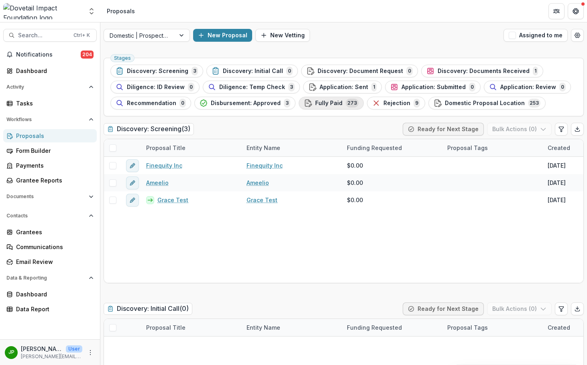
click at [315, 103] on span "Fully Paid" at bounding box center [328, 103] width 27 height 7
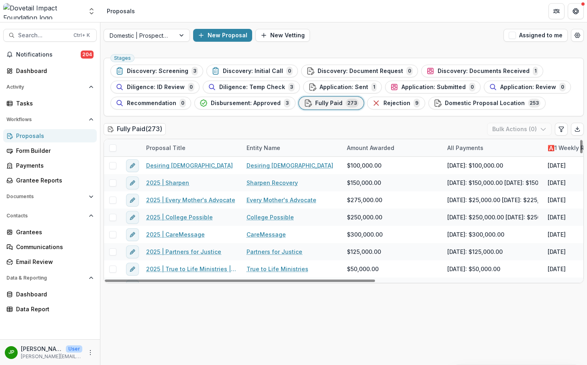
click at [169, 148] on div "Proposal Title" at bounding box center [165, 148] width 49 height 8
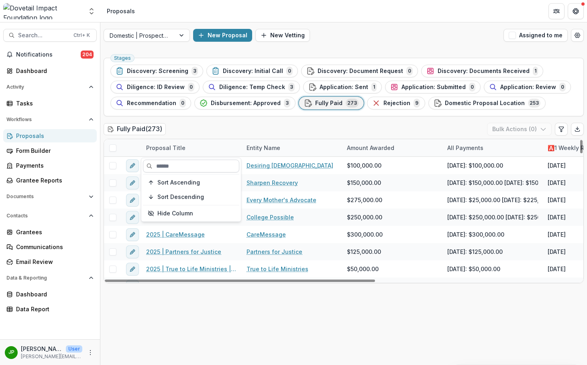
click at [179, 165] on input at bounding box center [191, 166] width 96 height 13
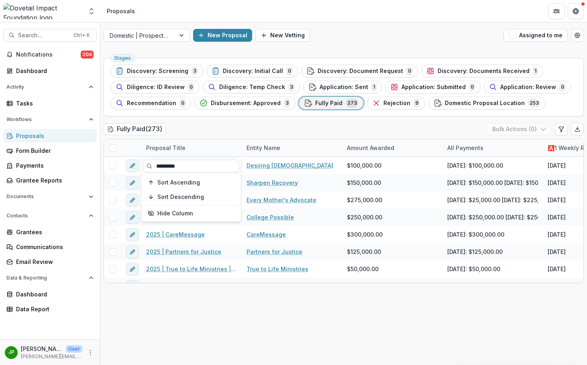
type input "*********"
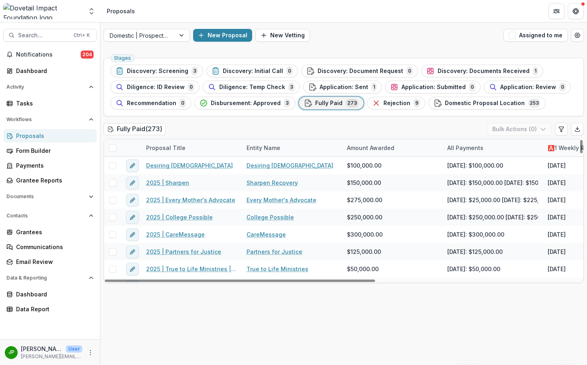
click at [179, 148] on div "Proposal Title" at bounding box center [165, 148] width 49 height 8
click at [157, 38] on div at bounding box center [140, 35] width 60 height 10
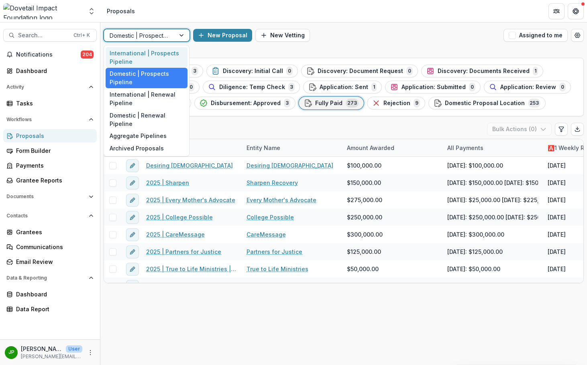
click at [156, 55] on div "International | Prospects Pipeline" at bounding box center [147, 57] width 82 height 21
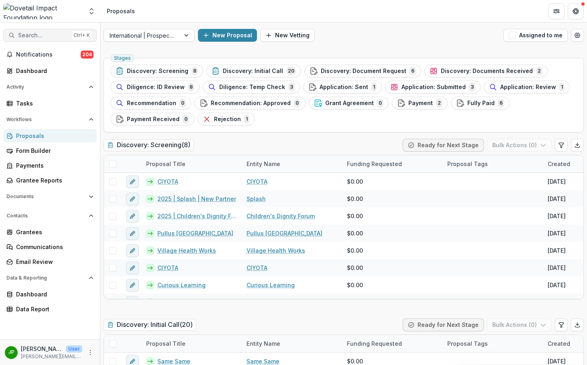
click at [22, 36] on span "Search..." at bounding box center [43, 35] width 51 height 7
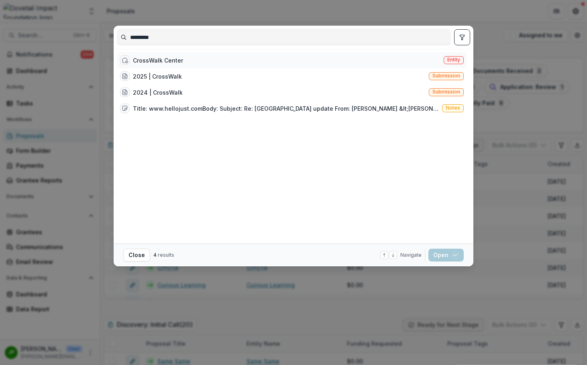
type input "*********"
click at [196, 57] on div "CrossWalk Center Entity" at bounding box center [292, 60] width 350 height 16
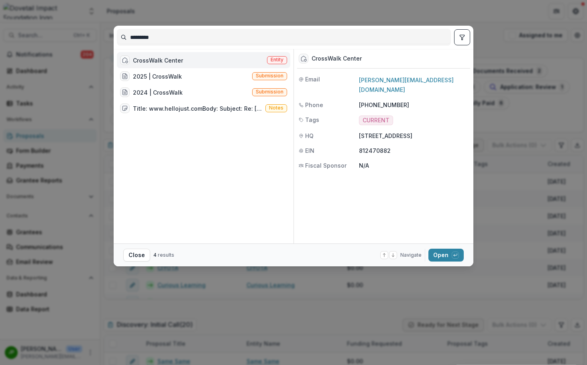
click at [201, 57] on div "CrossWalk Center Entity" at bounding box center [203, 60] width 173 height 16
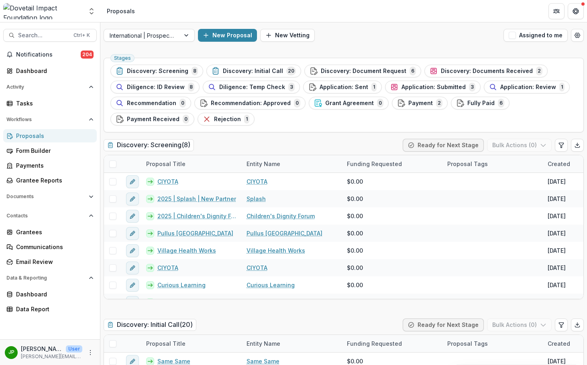
click at [201, 57] on div "CrossWalk Center Entity" at bounding box center [203, 60] width 173 height 16
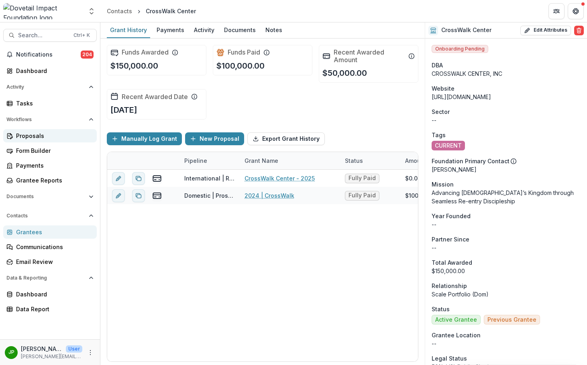
click at [38, 137] on div "Proposals" at bounding box center [53, 136] width 74 height 8
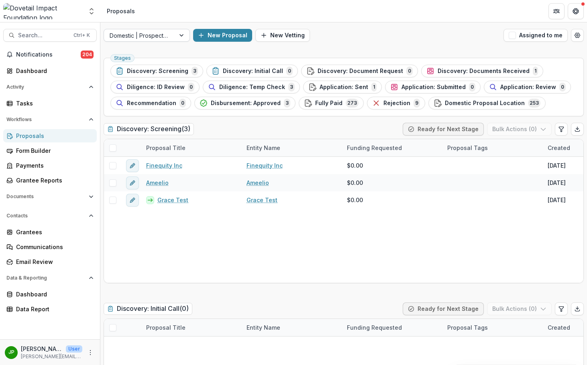
click at [159, 36] on div at bounding box center [140, 35] width 60 height 10
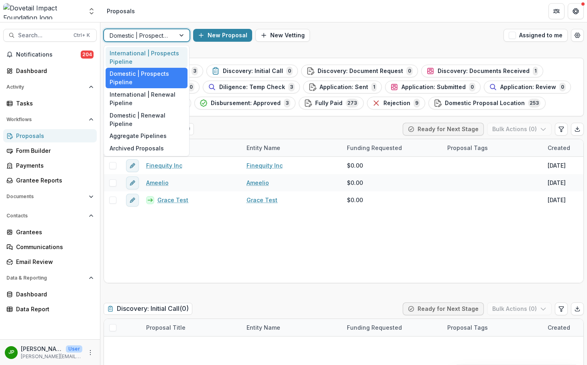
click at [154, 53] on div "International | Prospects Pipeline" at bounding box center [147, 57] width 82 height 21
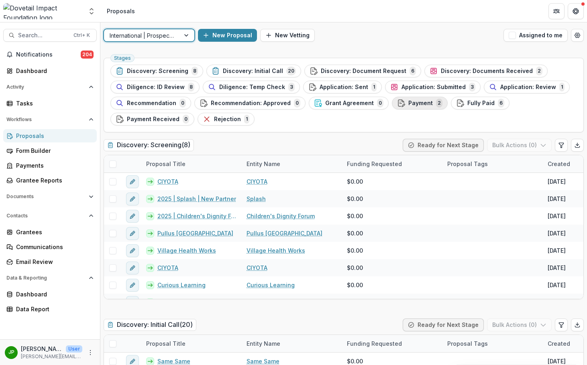
click at [416, 98] on button "Payment 2" at bounding box center [420, 103] width 56 height 13
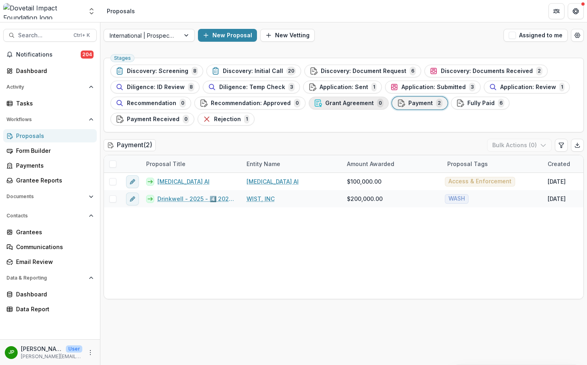
click at [343, 100] on span "Grant Agreement" at bounding box center [349, 103] width 49 height 7
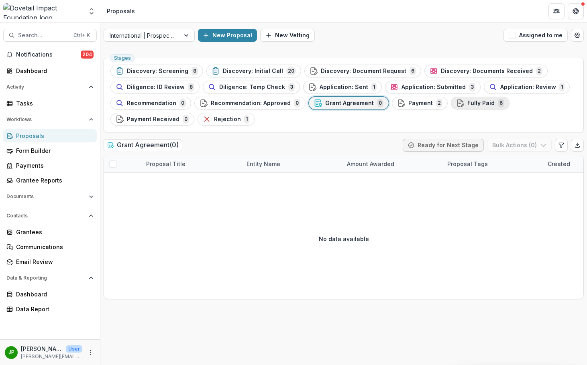
click at [457, 104] on div "Fully Paid 6" at bounding box center [480, 103] width 48 height 9
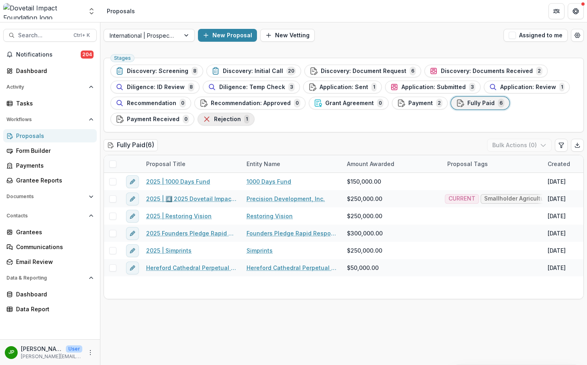
click at [208, 122] on icon "button" at bounding box center [207, 119] width 8 height 8
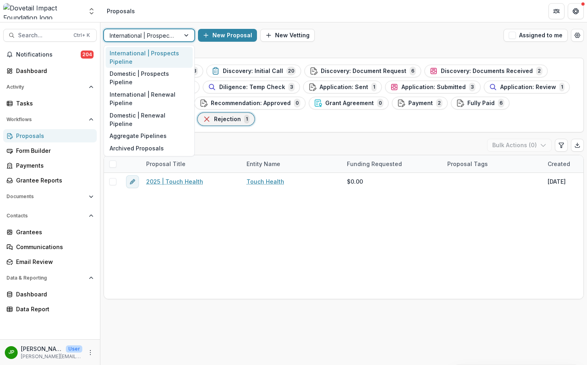
click at [159, 35] on div at bounding box center [142, 35] width 65 height 10
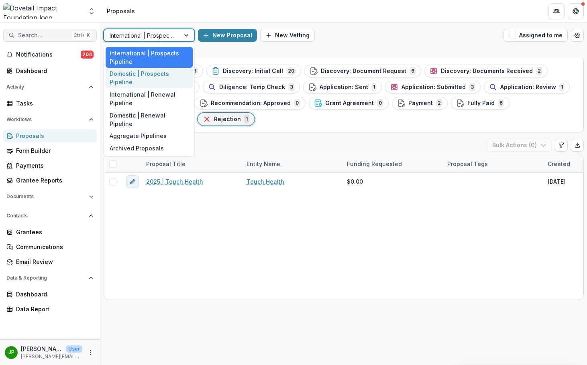
click at [51, 37] on span "Search..." at bounding box center [43, 35] width 51 height 7
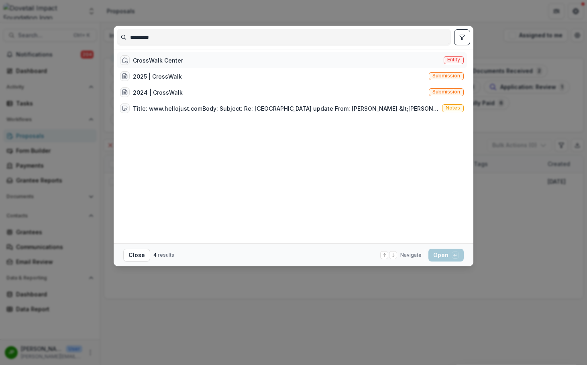
type input "*********"
click at [169, 65] on div "CrossWalk Center Entity" at bounding box center [292, 60] width 350 height 16
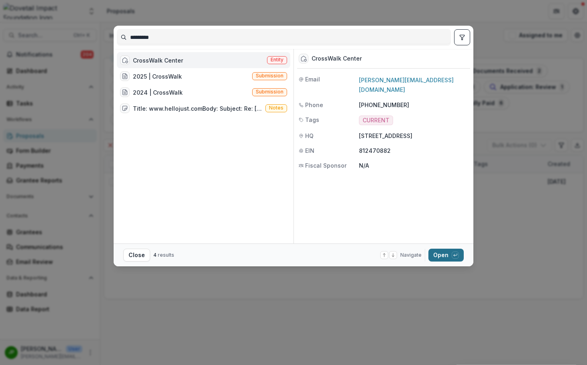
click at [441, 250] on button "Open with enter key" at bounding box center [445, 255] width 35 height 13
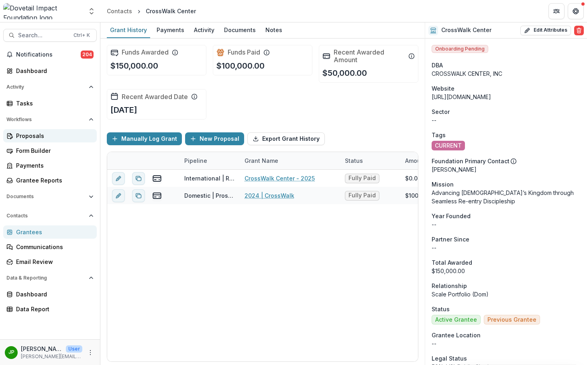
click at [48, 138] on div "Proposals" at bounding box center [53, 136] width 74 height 8
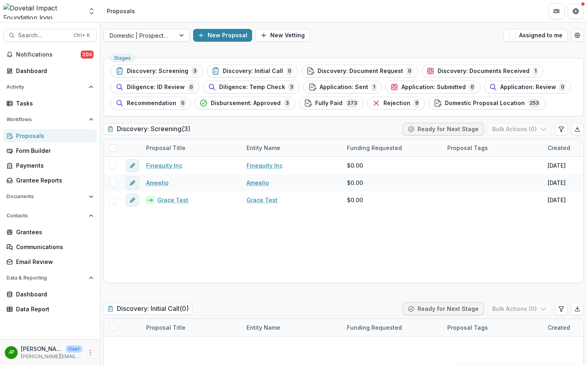
click at [150, 35] on div at bounding box center [140, 35] width 60 height 10
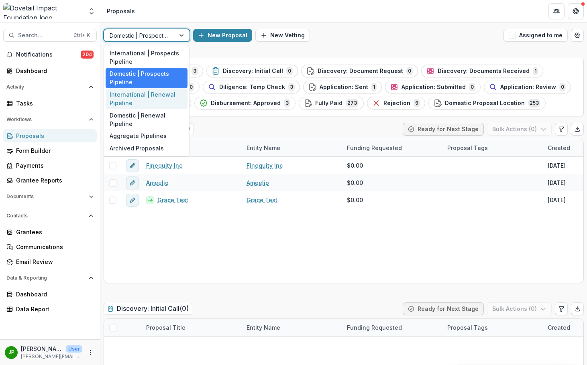
click at [147, 98] on div "International | Renewal Pipeline" at bounding box center [147, 98] width 82 height 21
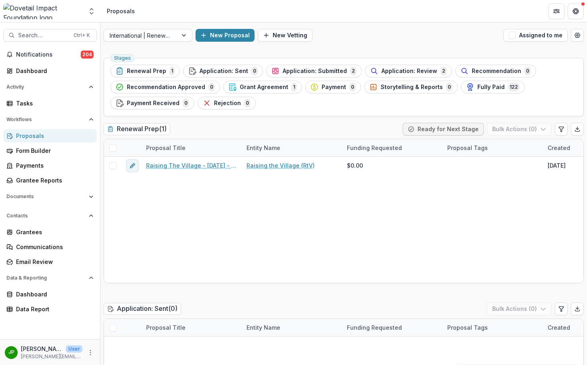
click at [323, 102] on ul "Stages Renewal Prep 1 Application: Sent 0 Application: Submitted 2 Application:…" at bounding box center [343, 87] width 466 height 45
click at [480, 88] on span "Fully Paid" at bounding box center [490, 87] width 27 height 7
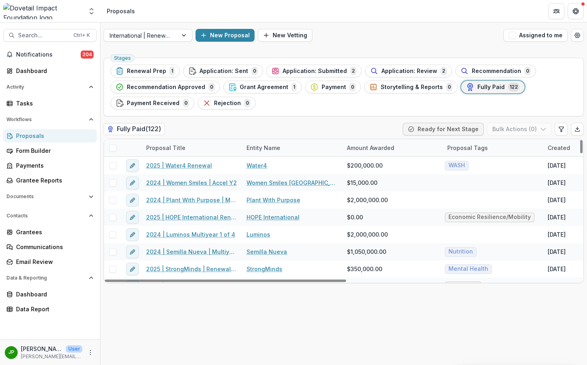
click at [177, 146] on div "Proposal Title" at bounding box center [165, 148] width 49 height 8
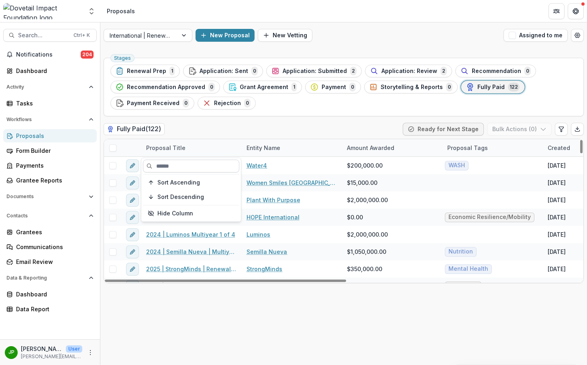
click at [177, 161] on input at bounding box center [191, 166] width 96 height 13
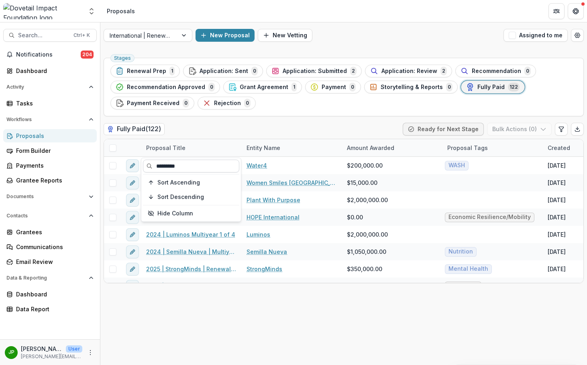
type input "*********"
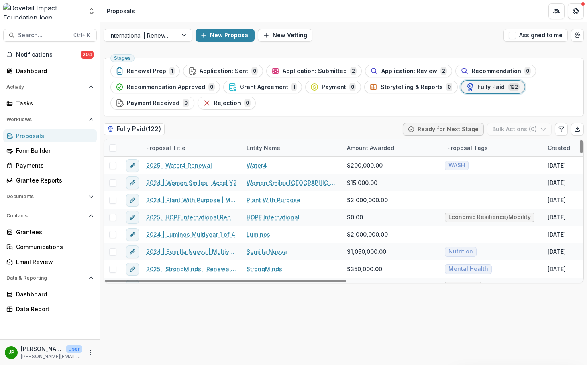
click at [178, 146] on div "Proposal Title" at bounding box center [165, 148] width 49 height 8
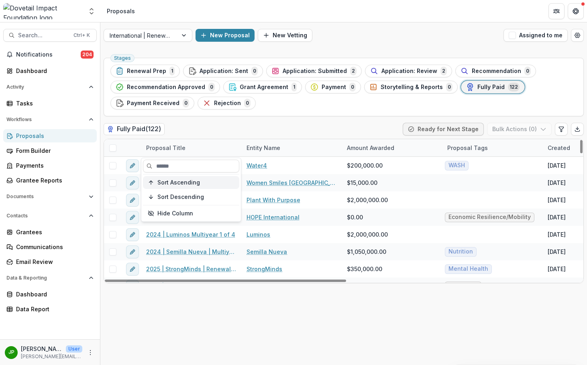
click at [184, 182] on span "Sort Ascending" at bounding box center [178, 182] width 43 height 7
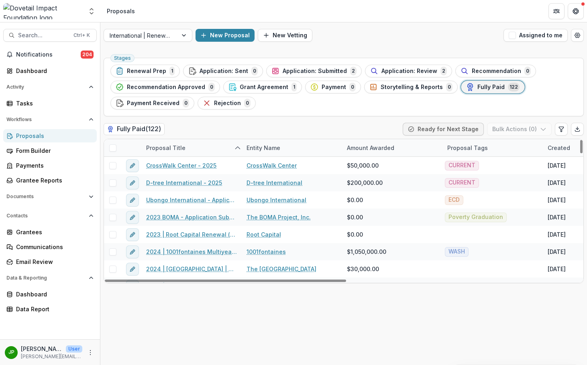
click at [223, 136] on div "Fully Paid ( 122 ) Ready for Next Stage Bulk Actions ( 0 )" at bounding box center [344, 131] width 480 height 16
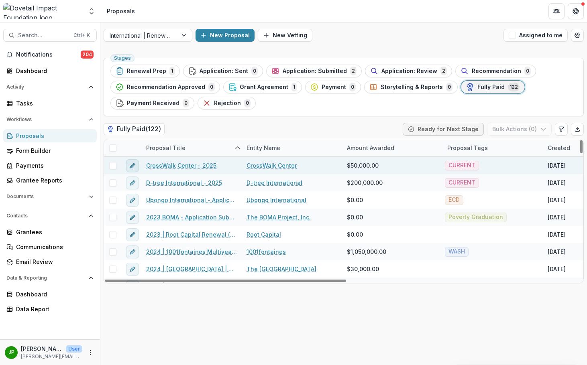
click at [129, 165] on icon "edit" at bounding box center [132, 166] width 6 height 6
click at [110, 166] on span at bounding box center [112, 165] width 7 height 7
click at [538, 130] on button "Bulk Actions ( 1 )" at bounding box center [519, 129] width 63 height 13
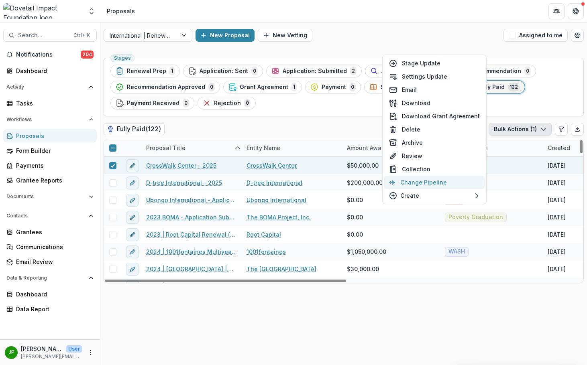
click at [455, 186] on button "Change Pipeline" at bounding box center [434, 182] width 100 height 13
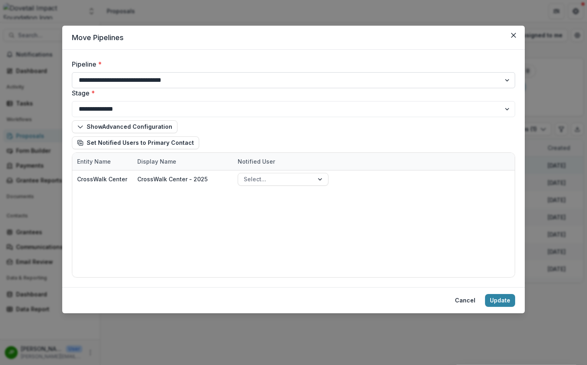
click at [229, 84] on select "**********" at bounding box center [293, 80] width 443 height 16
select select "**********"
click at [72, 72] on select "**********" at bounding box center [293, 80] width 443 height 16
click at [510, 303] on button "Update" at bounding box center [500, 300] width 30 height 13
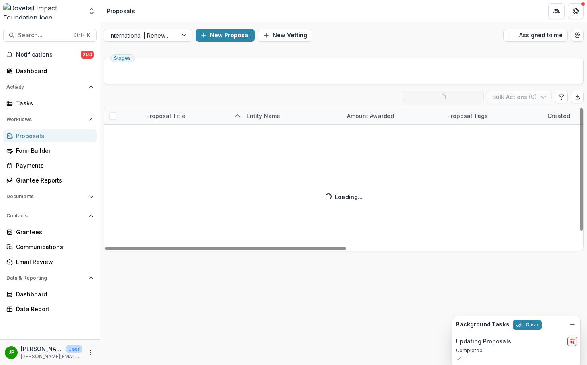
click at [202, 164] on div "Fully Paid ( 122 ) Loading... Ready for Next Stage Bulk Actions ( 0 ) Proposal …" at bounding box center [344, 171] width 480 height 161
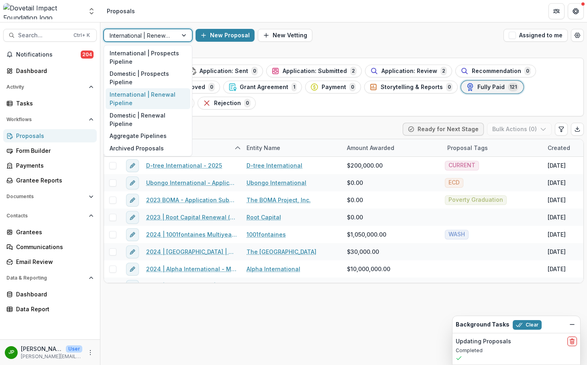
click at [148, 38] on div at bounding box center [141, 35] width 62 height 10
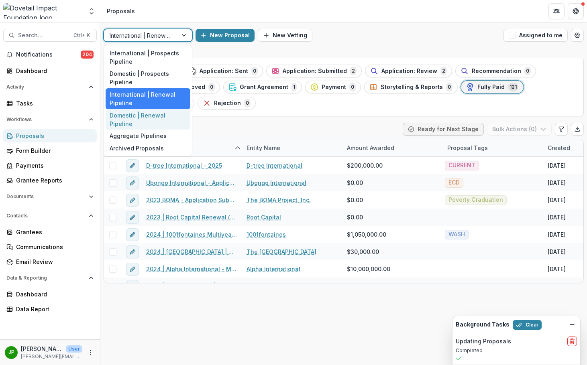
click at [161, 115] on div "Domestic | Renewal Pipeline" at bounding box center [148, 119] width 85 height 21
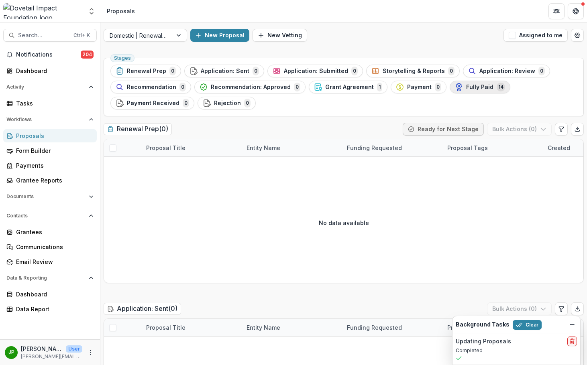
click at [469, 86] on span "Fully Paid" at bounding box center [479, 87] width 27 height 7
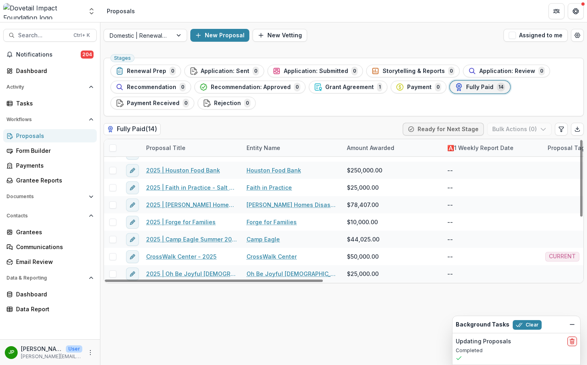
scroll to position [116, 0]
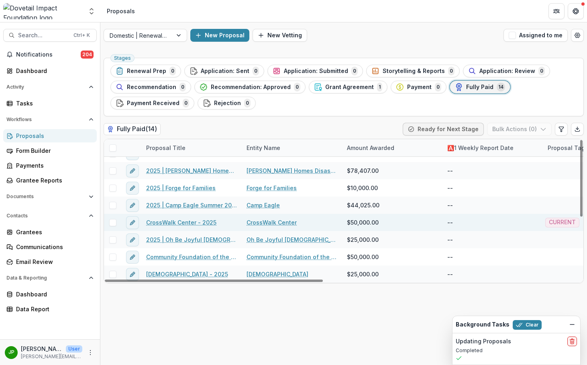
click at [189, 219] on link "CrossWalk Center - 2025" at bounding box center [181, 222] width 70 height 8
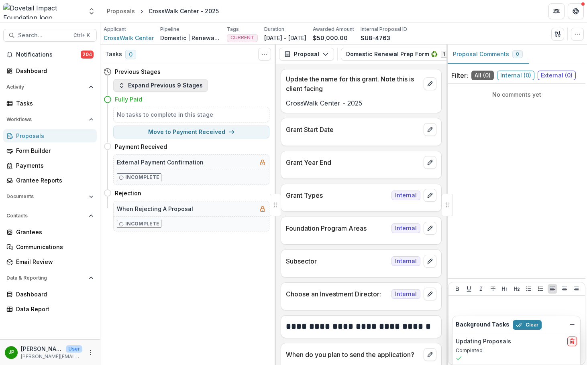
click at [118, 86] on button "Expand Previous 9 Stages" at bounding box center [160, 85] width 95 height 13
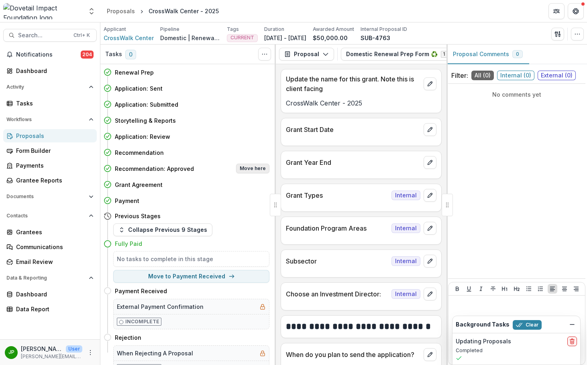
click at [242, 172] on button "Move here" at bounding box center [252, 169] width 33 height 10
select select "**********"
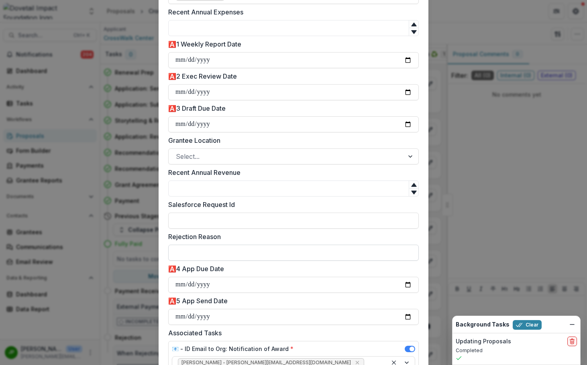
scroll to position [520, 0]
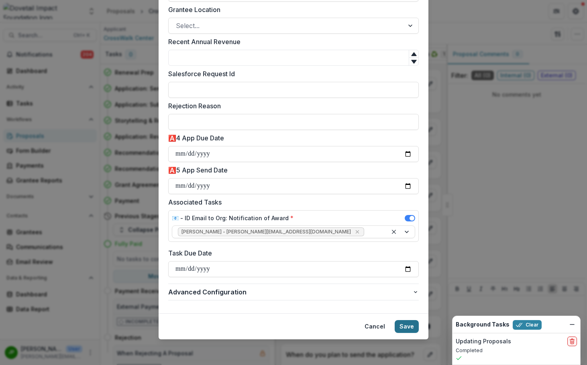
click at [406, 325] on button "Save" at bounding box center [406, 326] width 24 height 13
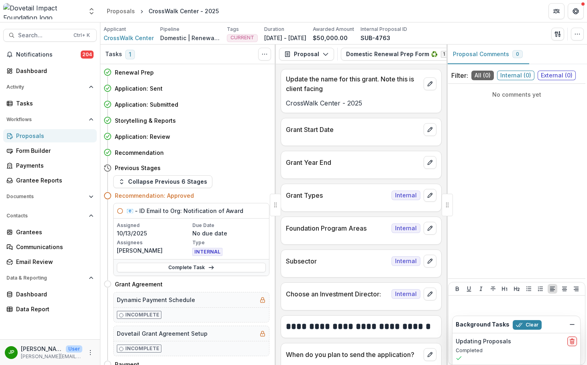
click at [63, 134] on div "Proposals" at bounding box center [53, 136] width 74 height 8
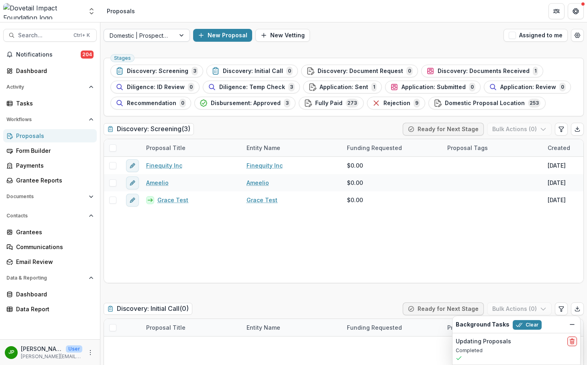
click at [151, 35] on div at bounding box center [140, 35] width 60 height 10
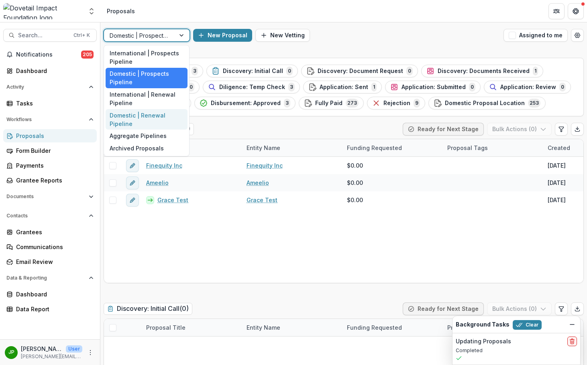
click at [156, 116] on div "Domestic | Renewal Pipeline" at bounding box center [147, 119] width 82 height 21
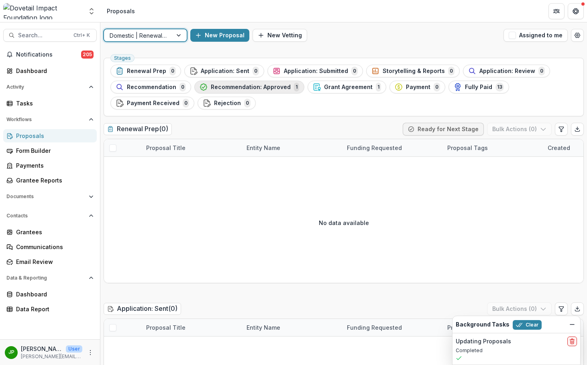
click at [268, 87] on span "Recommendation: Approved" at bounding box center [251, 87] width 80 height 7
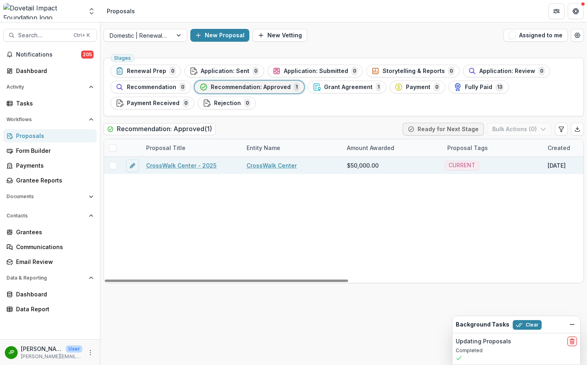
click at [203, 168] on link "CrossWalk Center - 2025" at bounding box center [181, 165] width 70 height 8
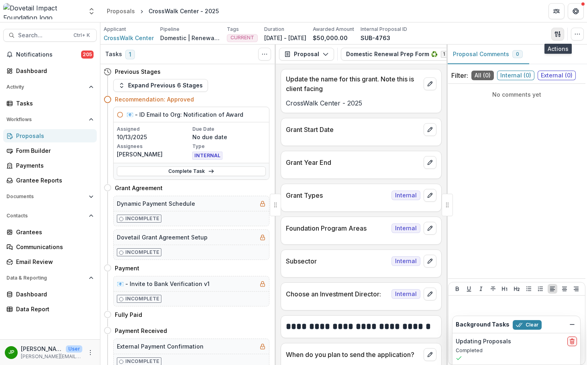
click at [553, 32] on icon "button" at bounding box center [556, 33] width 3 height 5
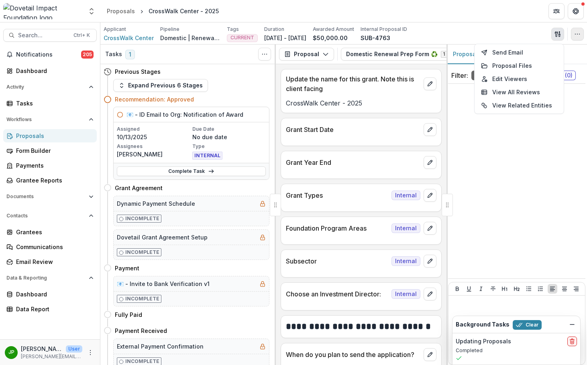
click at [553, 34] on icon "button" at bounding box center [577, 34] width 6 height 6
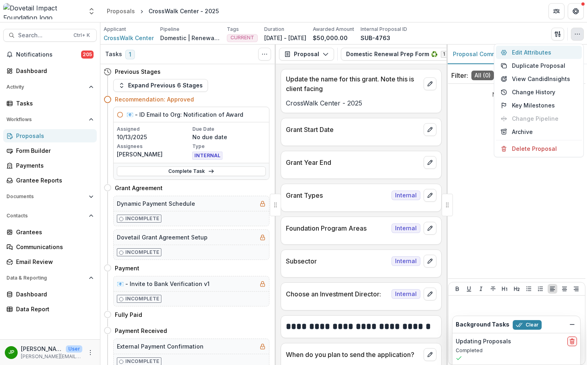
click at [553, 50] on button "Edit Attributes" at bounding box center [539, 52] width 86 height 13
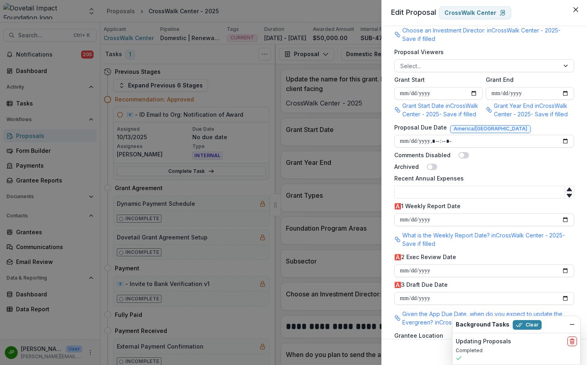
scroll to position [482, 0]
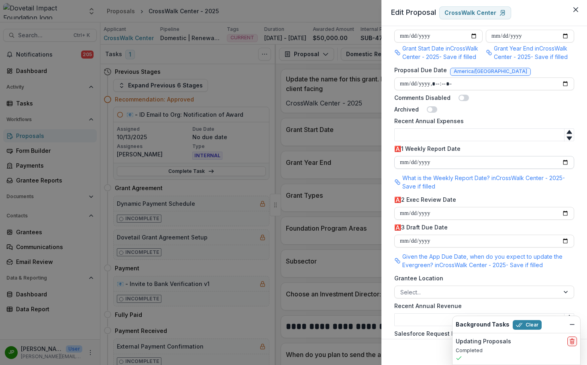
click at [450, 156] on input "🅰️1 Weekly Report Date" at bounding box center [484, 162] width 180 height 13
click at [553, 161] on input "🅰️1 Weekly Report Date" at bounding box center [484, 162] width 180 height 13
type input "**********"
click at [553, 211] on input "🅰️2 Exec Review Date" at bounding box center [484, 213] width 180 height 13
type input "**********"
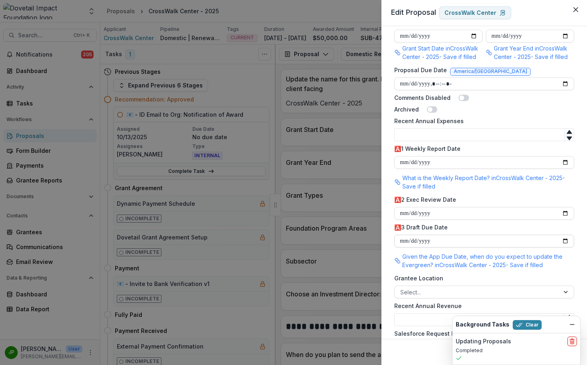
click at [553, 238] on input "🅰️3 Draft Due Date" at bounding box center [484, 241] width 180 height 13
type input "**********"
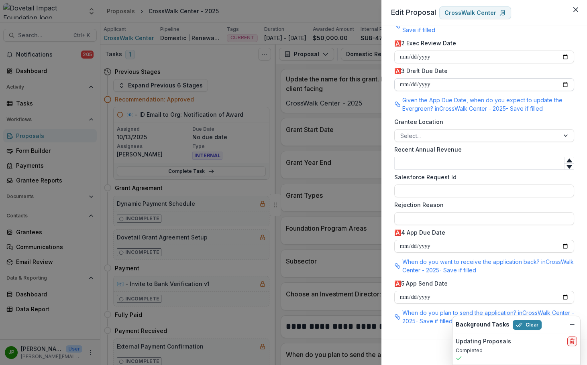
scroll to position [639, 0]
click at [553, 244] on input "🅰️4 App Due Date" at bounding box center [484, 245] width 180 height 13
type input "**********"
click at [534, 298] on input "🅰️5 App Send Date" at bounding box center [484, 296] width 180 height 13
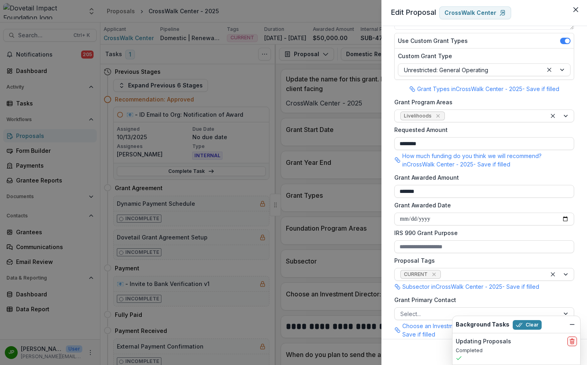
scroll to position [241, 0]
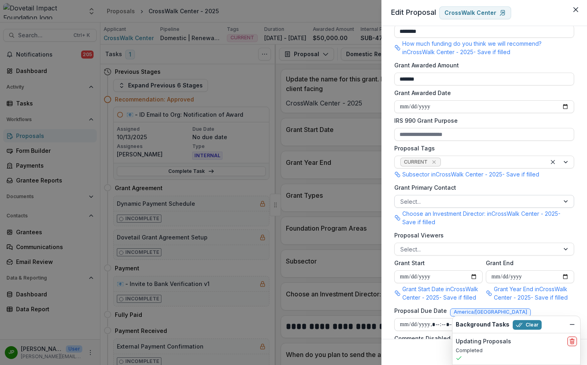
click at [488, 203] on div at bounding box center [476, 202] width 153 height 10
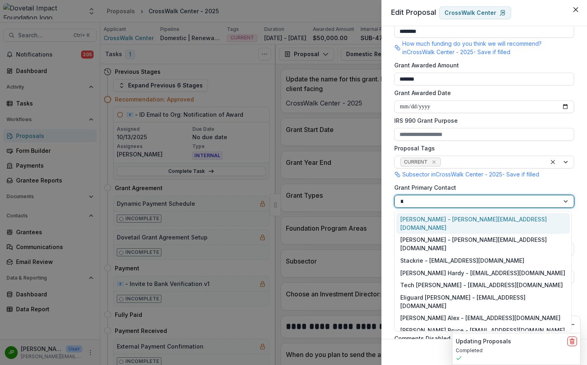
type input "*****"
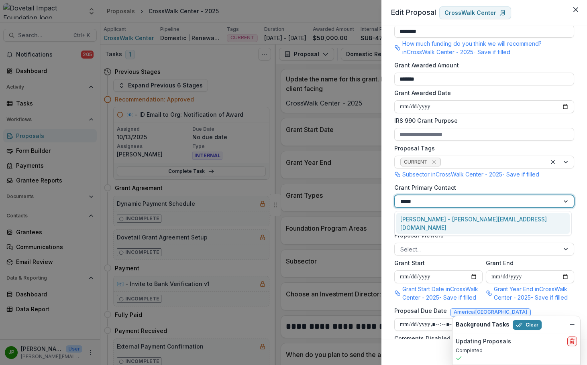
click at [482, 219] on div "[PERSON_NAME] - [PERSON_NAME][EMAIL_ADDRESS][DOMAIN_NAME]" at bounding box center [482, 223] width 173 height 21
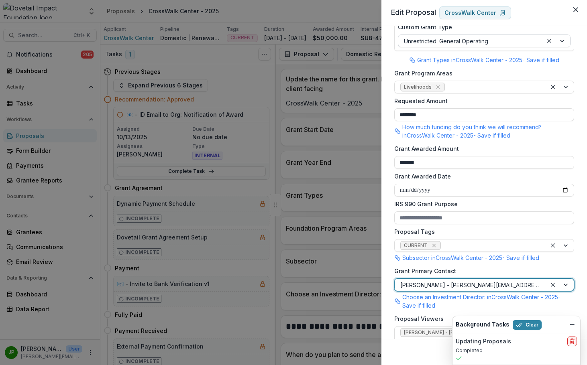
scroll to position [0, 0]
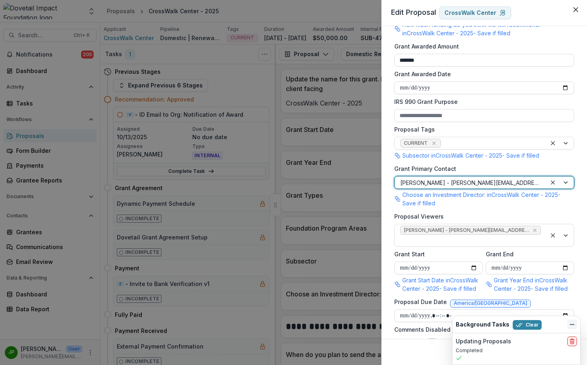
click at [553, 323] on button "Dismiss" at bounding box center [572, 325] width 10 height 10
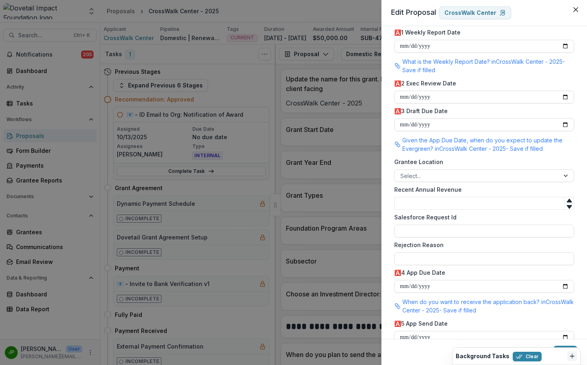
scroll to position [639, 0]
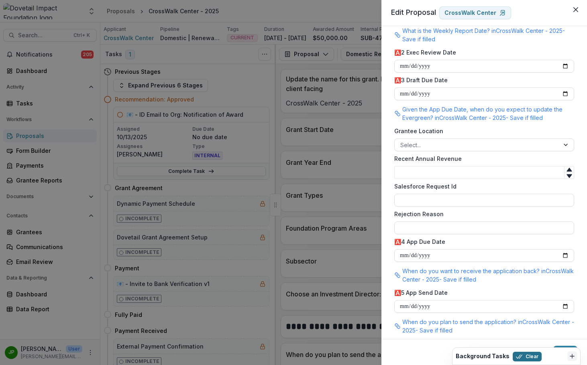
click at [528, 358] on button "Clear" at bounding box center [526, 357] width 29 height 10
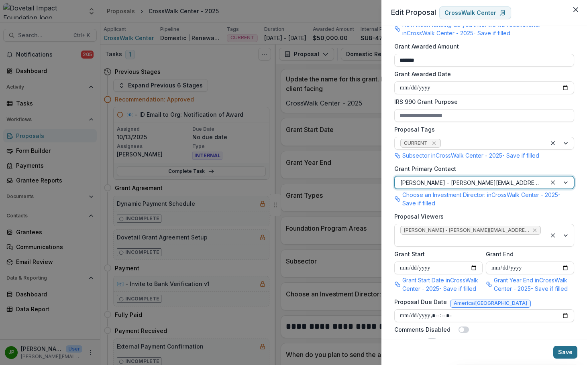
click at [553, 353] on button "Save" at bounding box center [565, 352] width 24 height 13
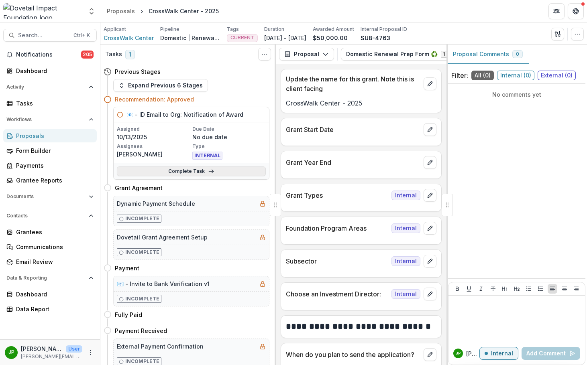
click at [215, 176] on link "Complete Task" at bounding box center [191, 172] width 149 height 10
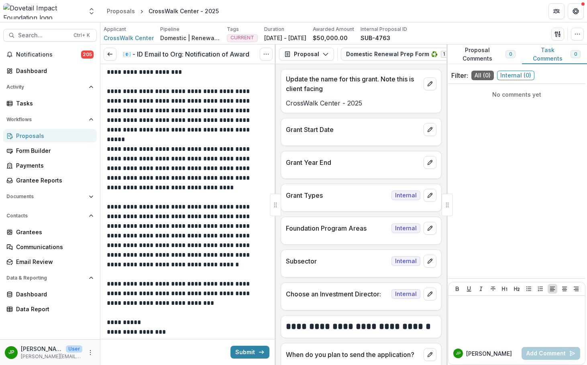
scroll to position [123, 0]
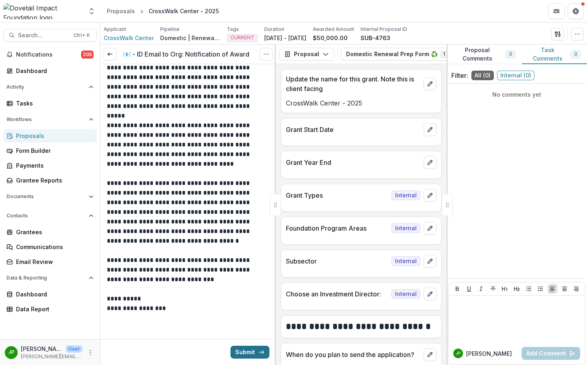
click at [243, 349] on button "Submit" at bounding box center [249, 352] width 39 height 13
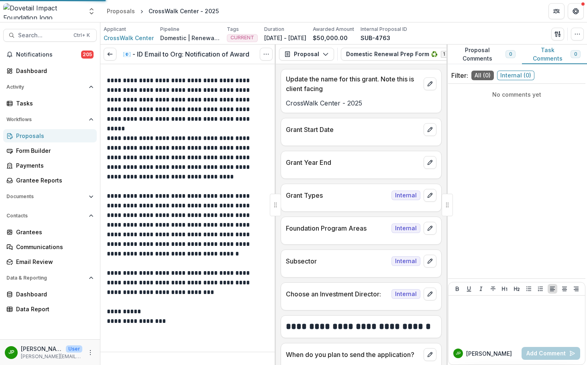
scroll to position [110, 0]
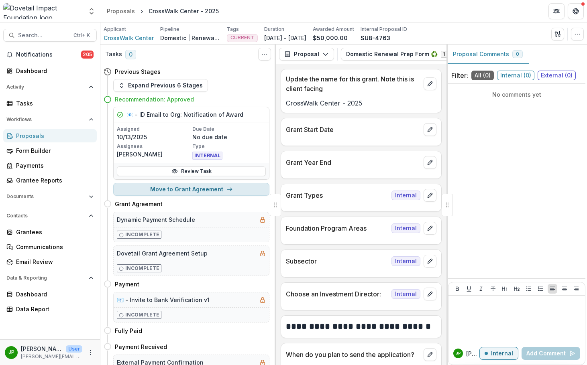
click at [217, 191] on button "Move to Grant Agreement" at bounding box center [191, 189] width 156 height 13
select select "**********"
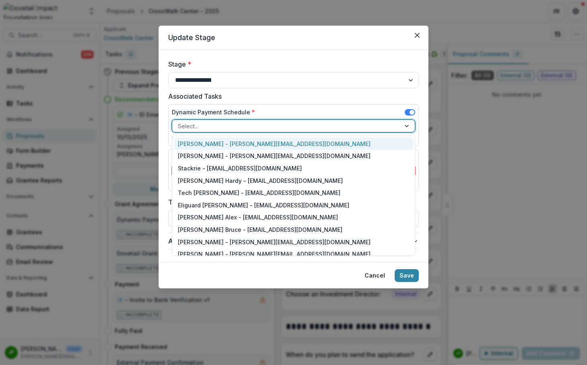
click at [215, 128] on div at bounding box center [286, 126] width 217 height 10
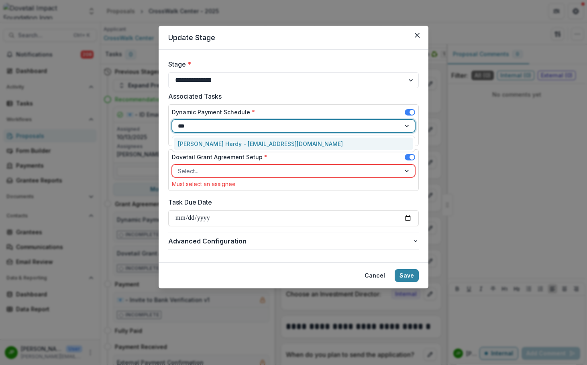
type input "****"
click at [218, 144] on div "[PERSON_NAME] Hardy - [EMAIL_ADDRESS][DOMAIN_NAME]" at bounding box center [293, 144] width 239 height 12
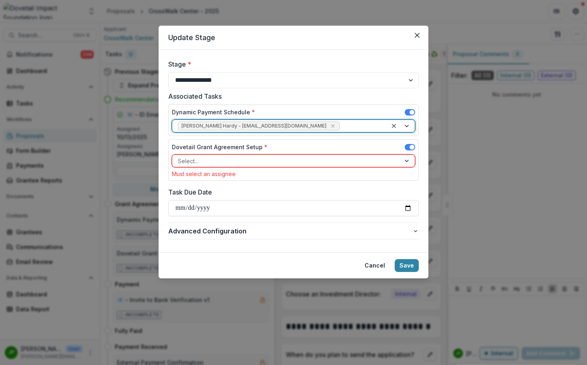
click at [221, 161] on div at bounding box center [286, 161] width 217 height 10
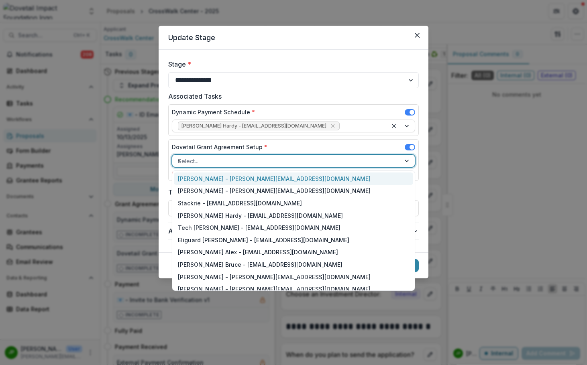
type input "***"
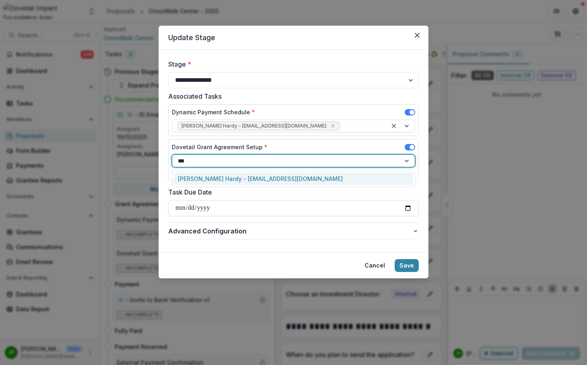
click at [225, 177] on div "[PERSON_NAME] Hardy - [EMAIL_ADDRESS][DOMAIN_NAME]" at bounding box center [293, 179] width 239 height 12
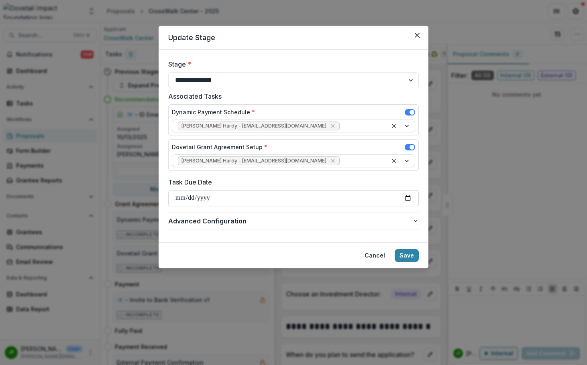
click at [406, 194] on input "Task Due Date" at bounding box center [293, 198] width 250 height 16
type input "**********"
click at [398, 258] on button "Save" at bounding box center [406, 255] width 24 height 13
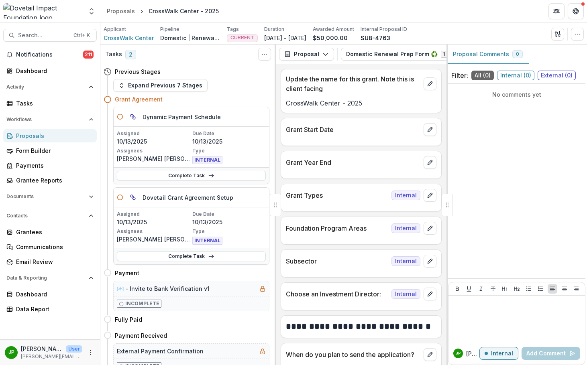
drag, startPoint x: 2, startPoint y: 111, endPoint x: -73, endPoint y: 109, distance: 74.7
click at [0, 109] on html "Skip to content Aggregate Analysis Foundations Dovetail Impact Foundation Team …" at bounding box center [293, 182] width 587 height 365
